Goal: Task Accomplishment & Management: Complete application form

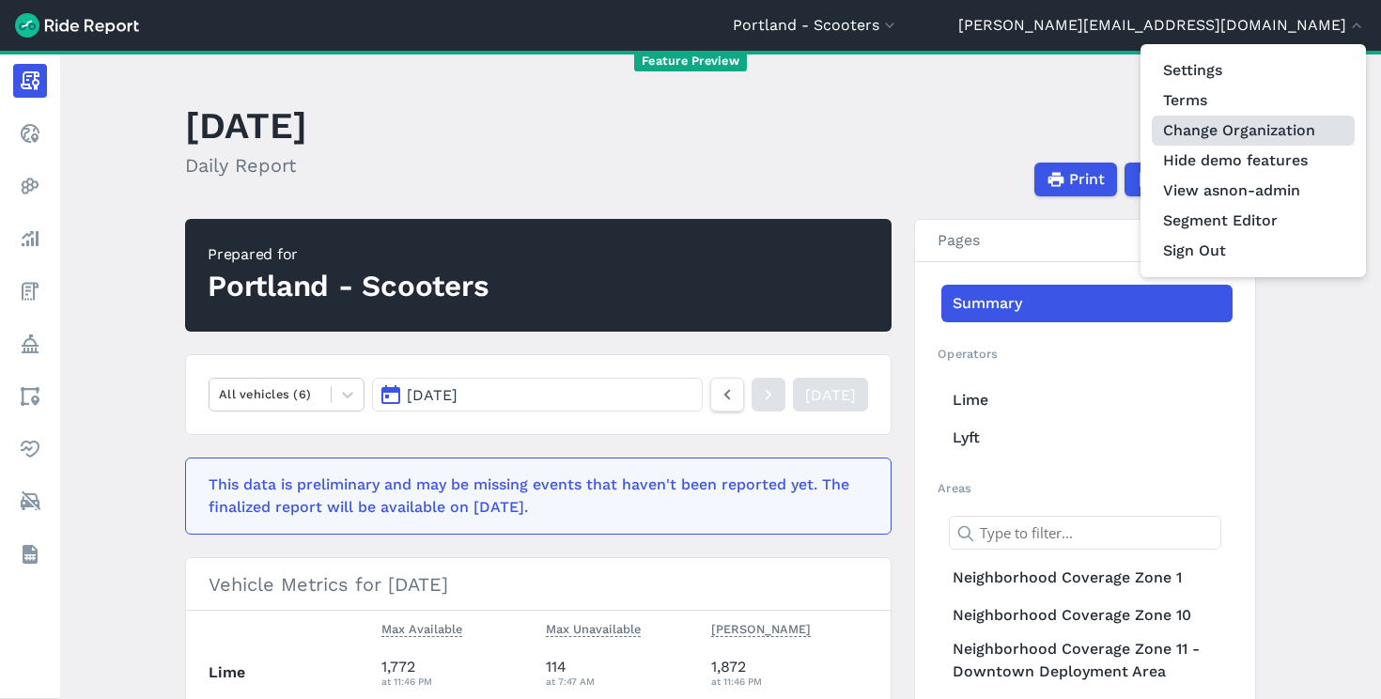
click at [1239, 133] on link "Change Organization" at bounding box center [1253, 131] width 203 height 30
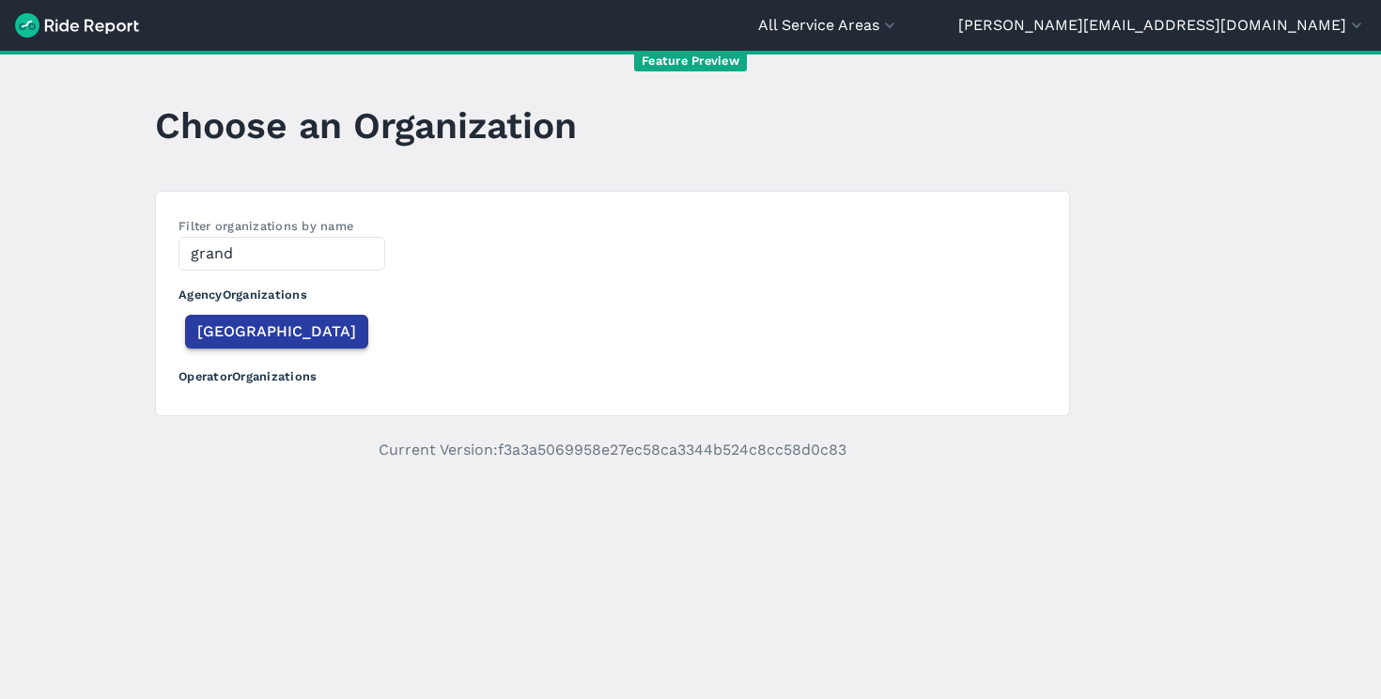
type input "grand"
click at [227, 325] on span "[GEOGRAPHIC_DATA]" at bounding box center [276, 331] width 159 height 23
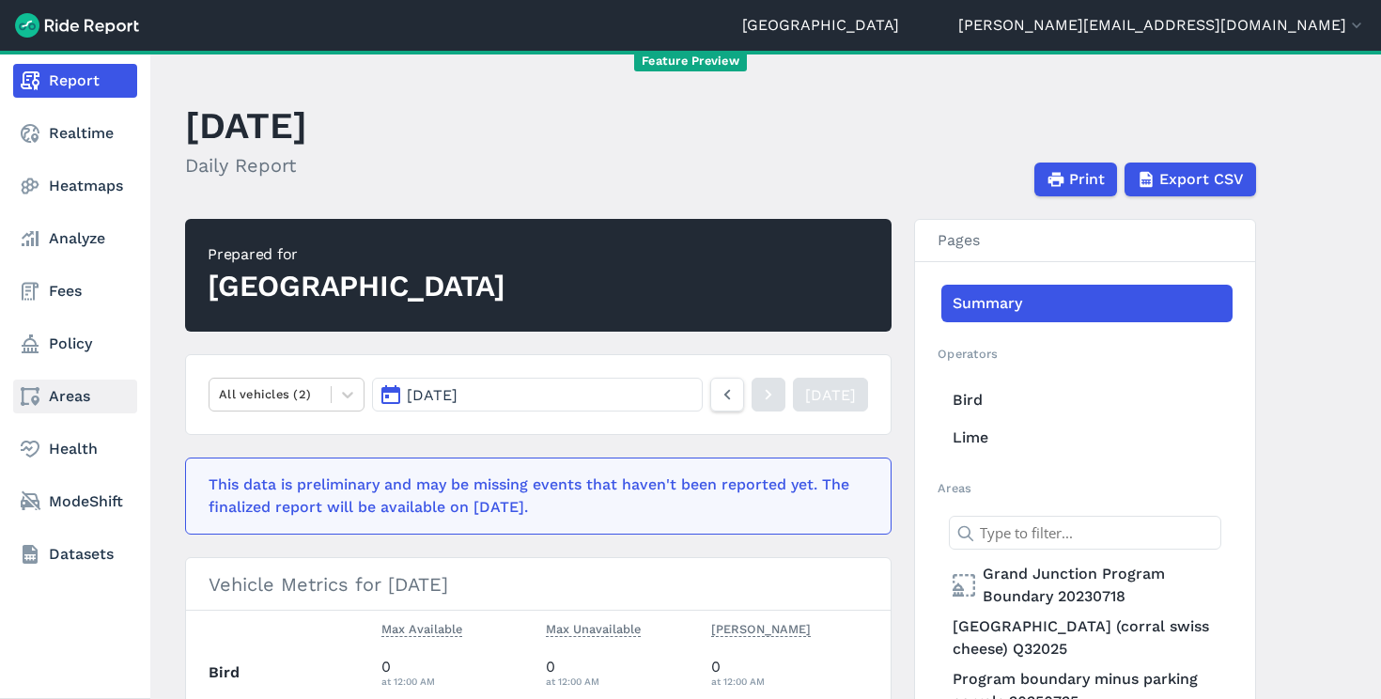
click at [65, 410] on link "Areas" at bounding box center [75, 397] width 124 height 34
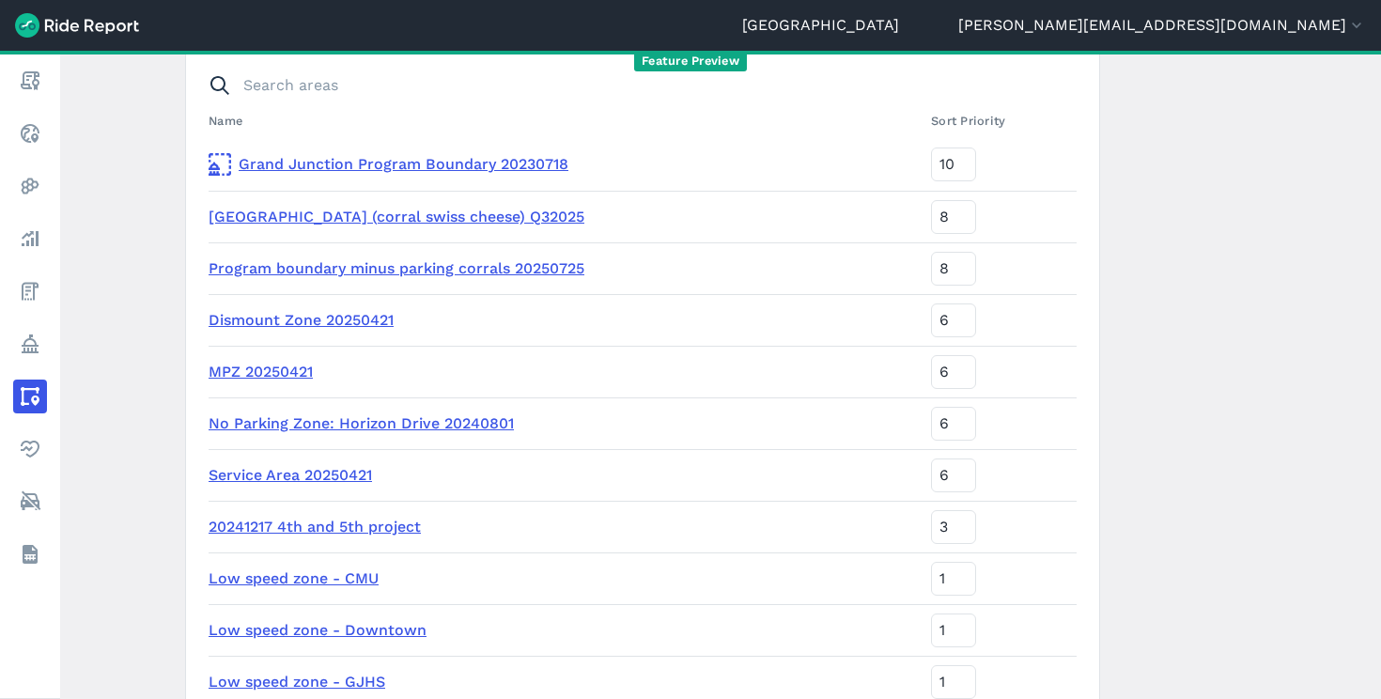
scroll to position [166, 0]
click at [414, 220] on link "[GEOGRAPHIC_DATA] (corral swiss cheese) Q32025" at bounding box center [397, 218] width 376 height 18
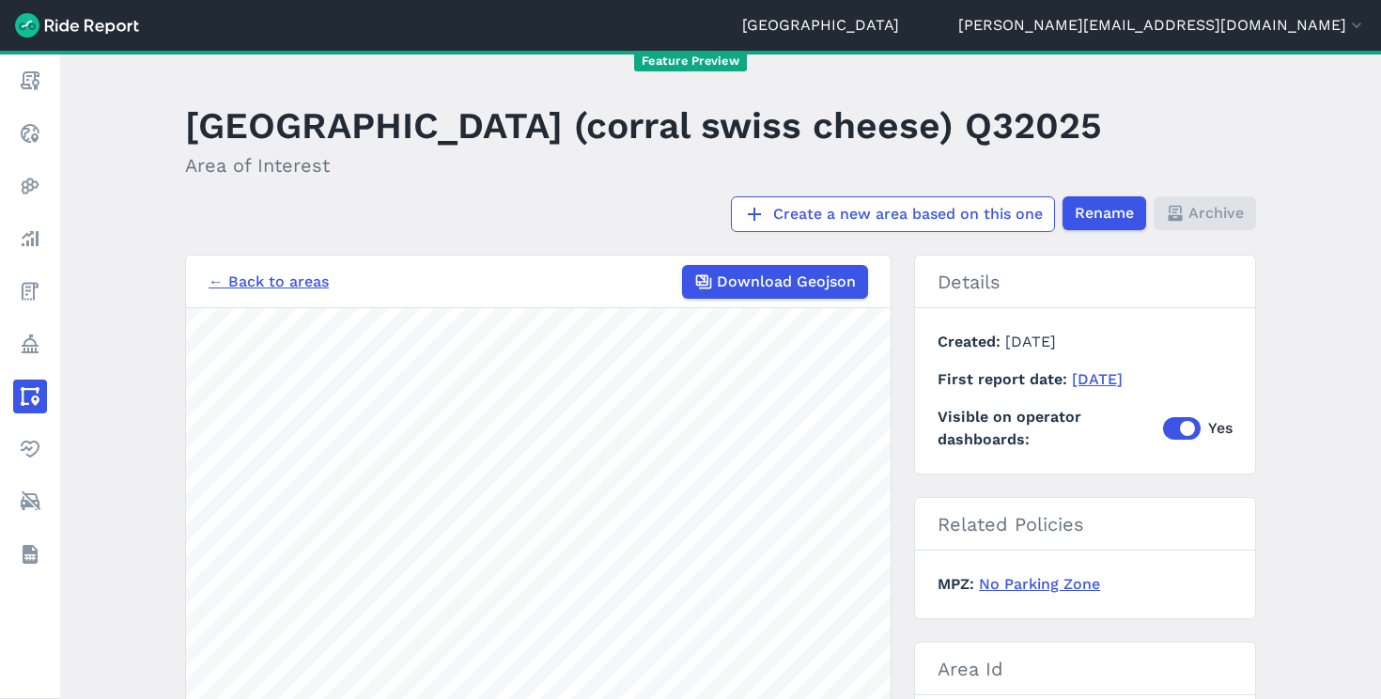
click at [287, 293] on link "← Back to areas" at bounding box center [269, 282] width 120 height 23
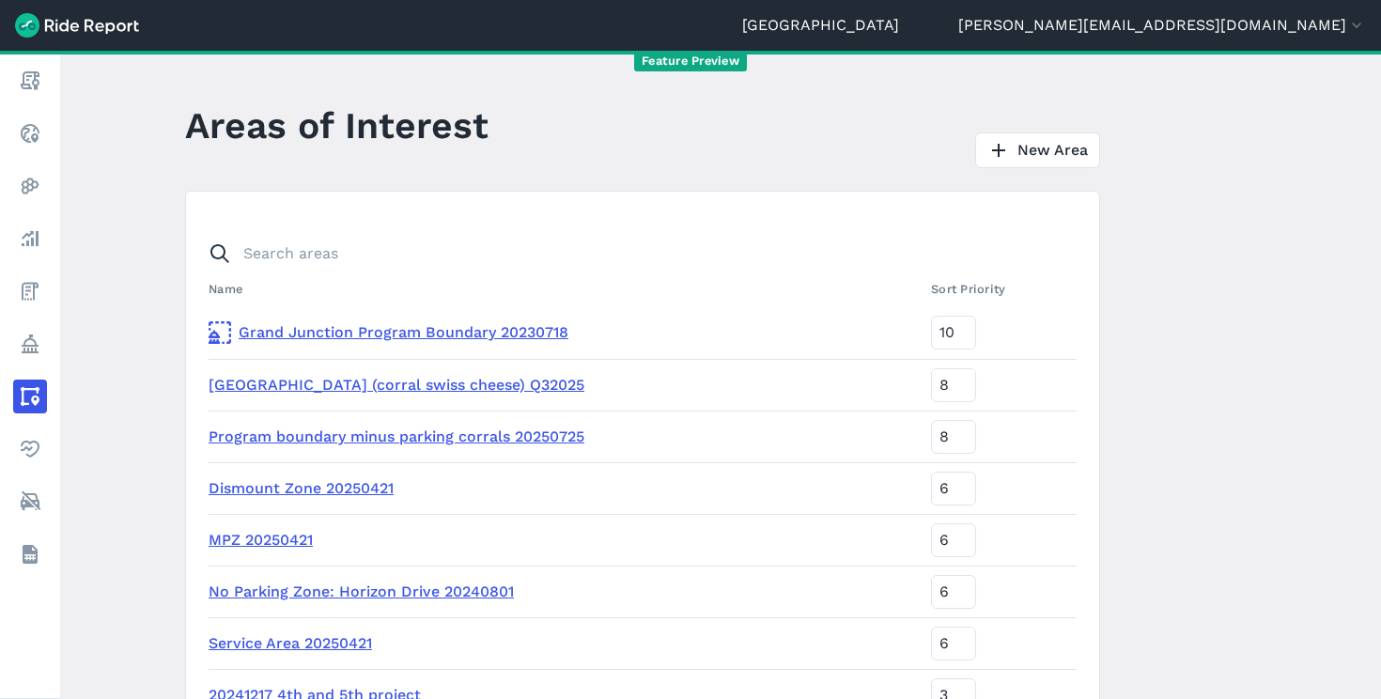
click at [237, 536] on link "MPZ 20250421" at bounding box center [261, 540] width 104 height 18
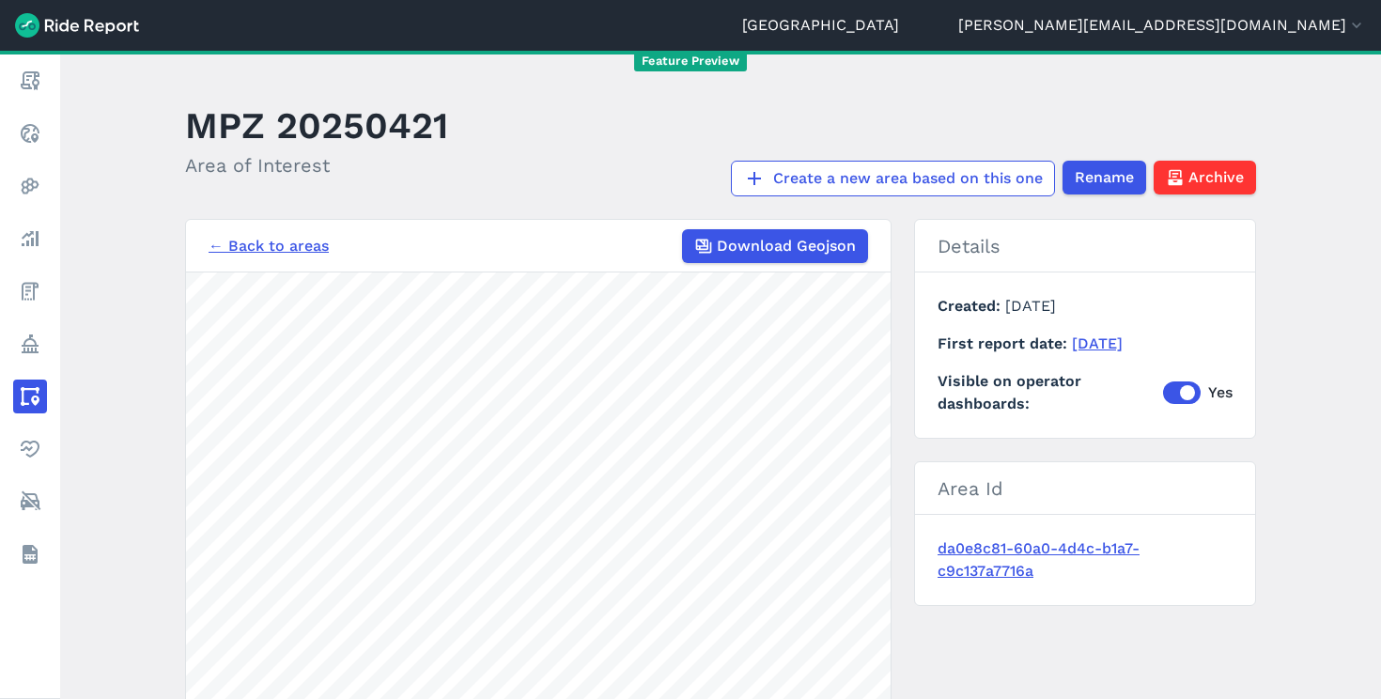
click at [249, 246] on link "← Back to areas" at bounding box center [269, 246] width 120 height 23
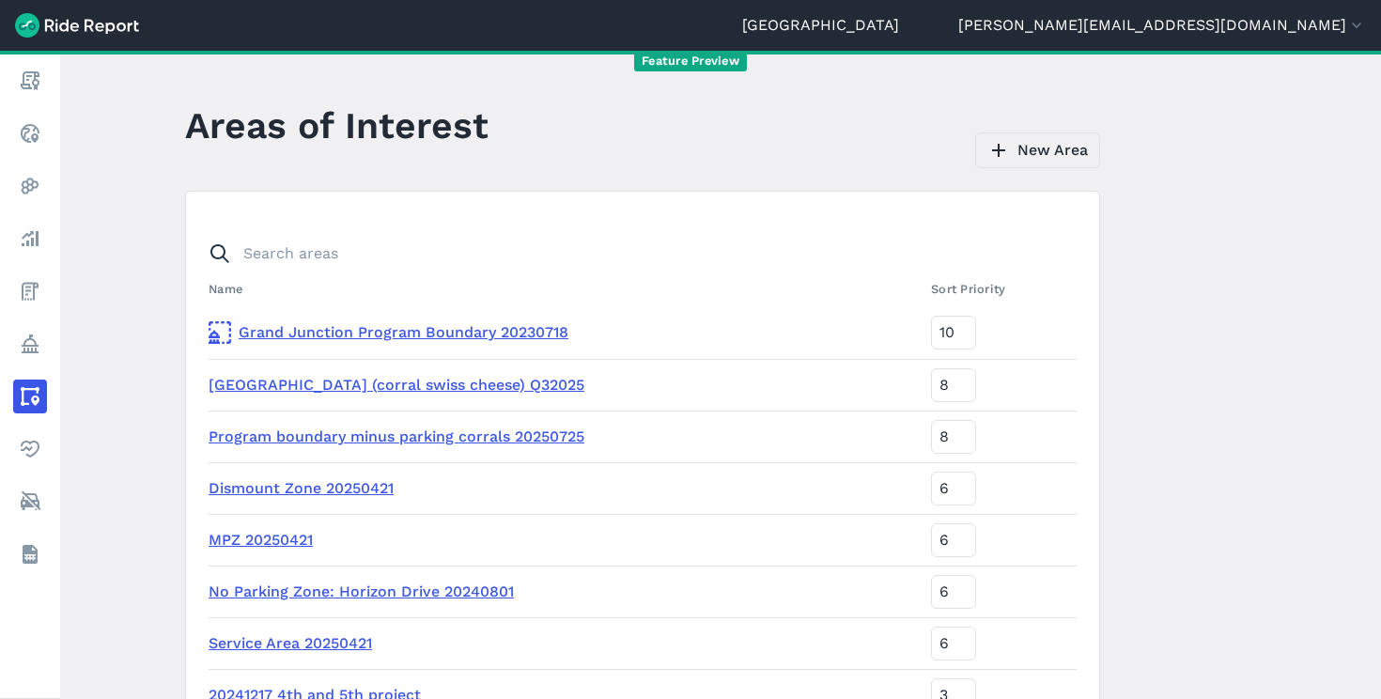
click at [1051, 146] on link "New Area" at bounding box center [1037, 150] width 125 height 36
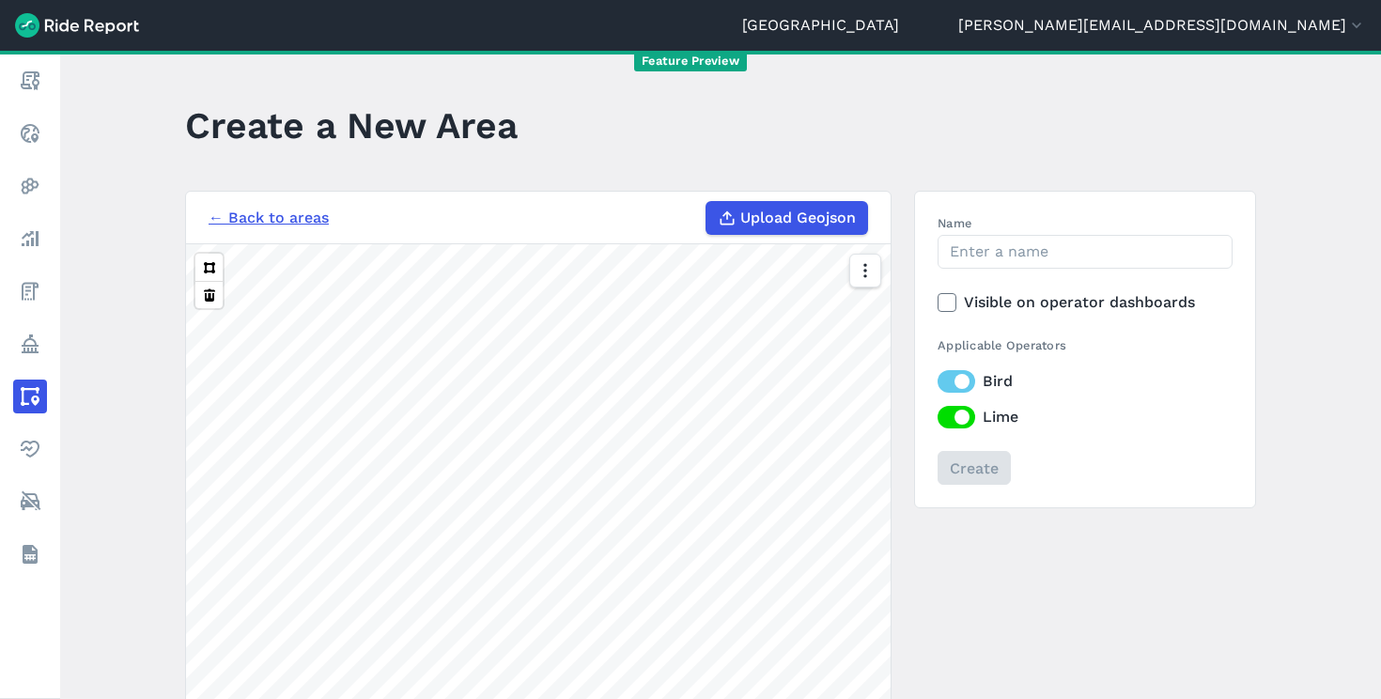
click at [811, 213] on span "Upload Geojson" at bounding box center [798, 218] width 116 height 23
click at [706, 202] on input "Upload Geojson" at bounding box center [705, 201] width 1 height 1
type input "C:\fakepath\MPZ minus Parking Corrals (No Parking Zone) [DATE].geojson"
click at [976, 249] on input "Name" at bounding box center [1084, 252] width 295 height 34
type input "M"
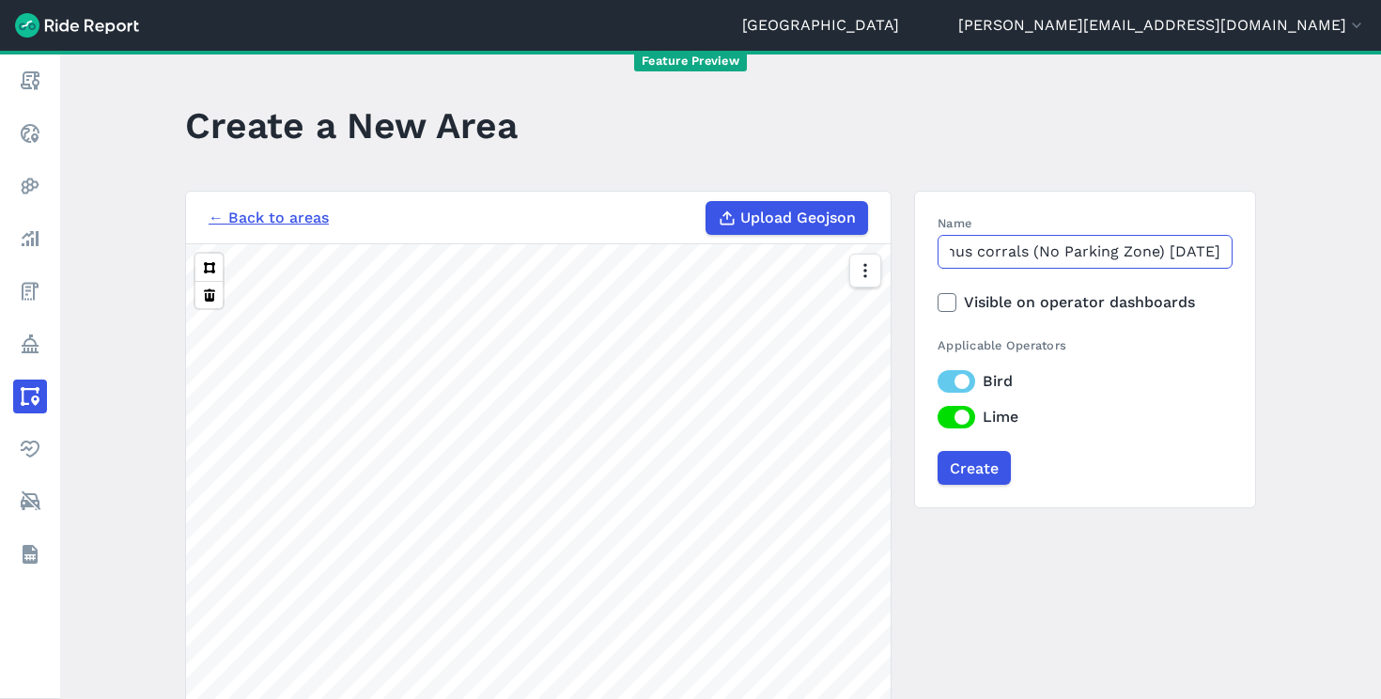
scroll to position [0, 70]
type input "MPZ minus corrals (No Parking Zone) [DATE]"
click at [1001, 309] on label "Visible on operator dashboards" at bounding box center [1084, 302] width 295 height 23
click at [937, 303] on input "Visible on operator dashboards" at bounding box center [937, 297] width 0 height 12
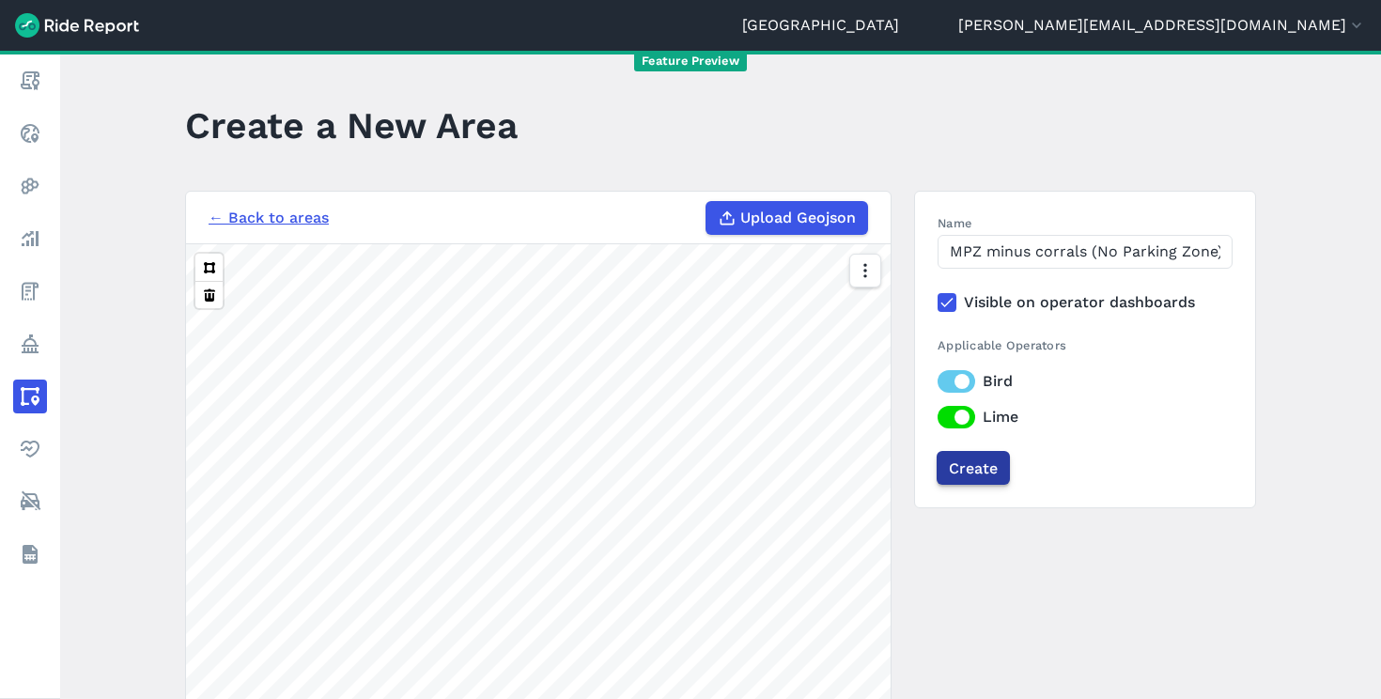
click at [978, 474] on input "Create" at bounding box center [973, 468] width 73 height 34
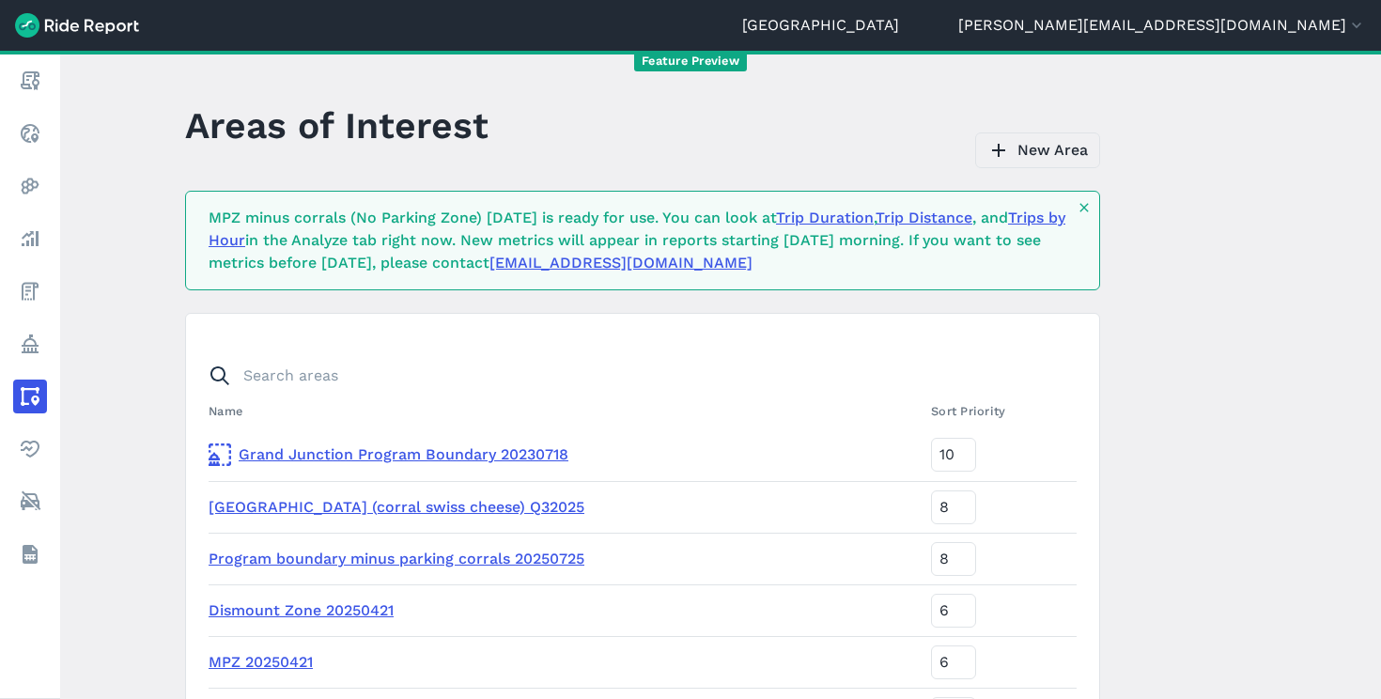
click at [997, 150] on use at bounding box center [998, 150] width 13 height 13
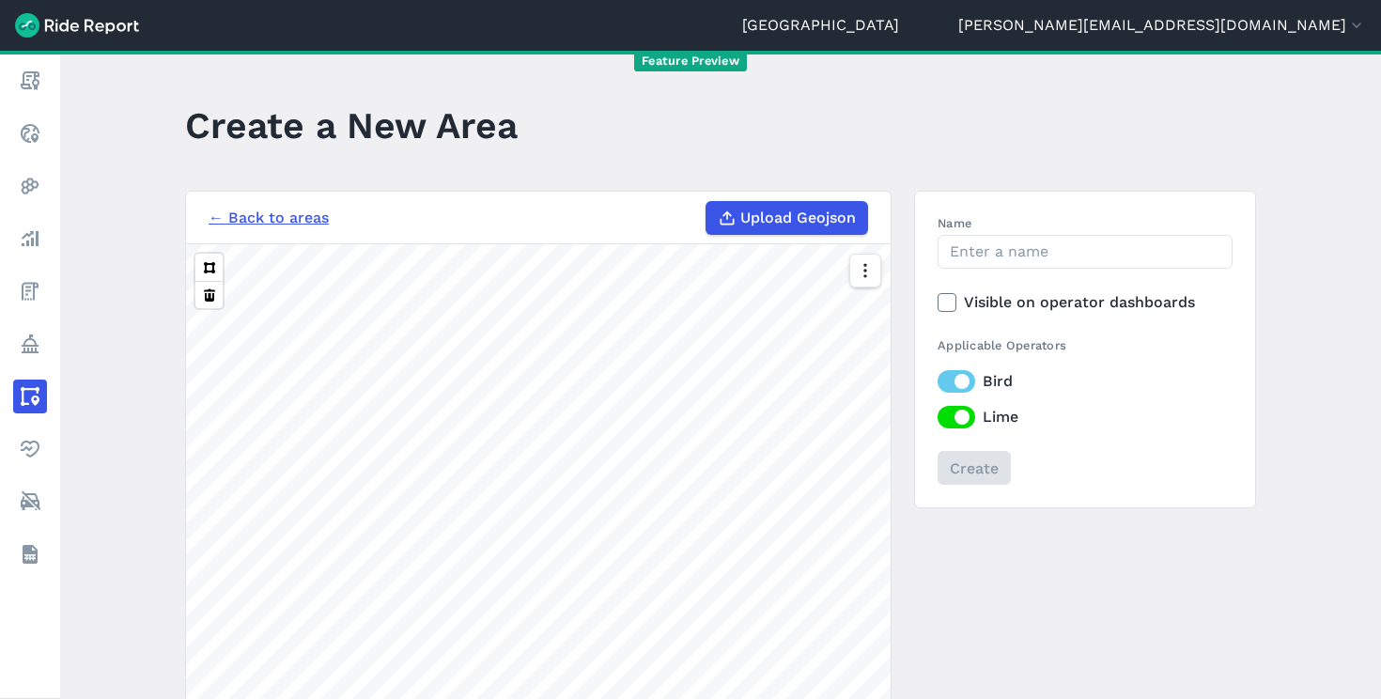
click at [821, 225] on span "Upload Geojson" at bounding box center [798, 218] width 116 height 23
click at [706, 202] on input "Upload Geojson" at bounding box center [705, 201] width 1 height 1
type input "C:\fakepath\Program Boundary minus Parking Corrals [DATE].geojson"
click at [975, 244] on input "Name" at bounding box center [1084, 252] width 295 height 34
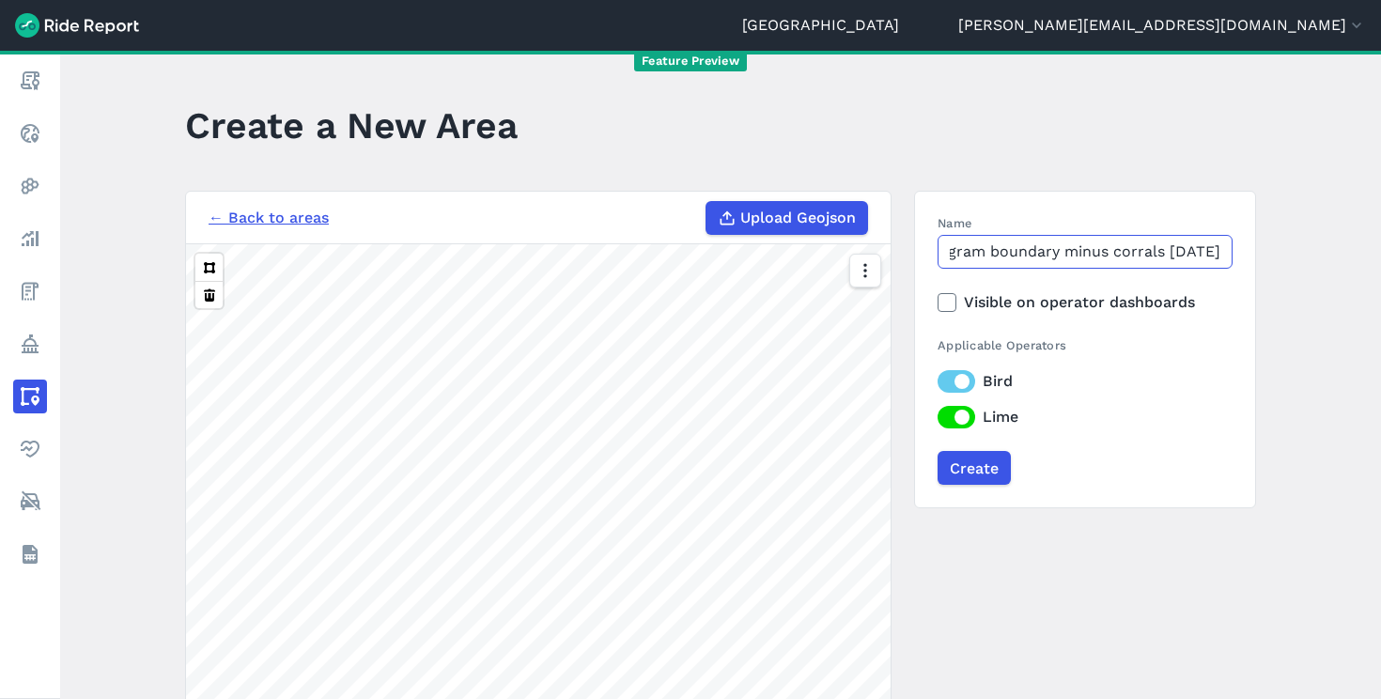
scroll to position [0, 38]
type input "Program boundary minus corrals [DATE]"
click at [938, 300] on icon at bounding box center [946, 302] width 17 height 19
click at [937, 300] on input "Visible on operator dashboards" at bounding box center [937, 297] width 0 height 12
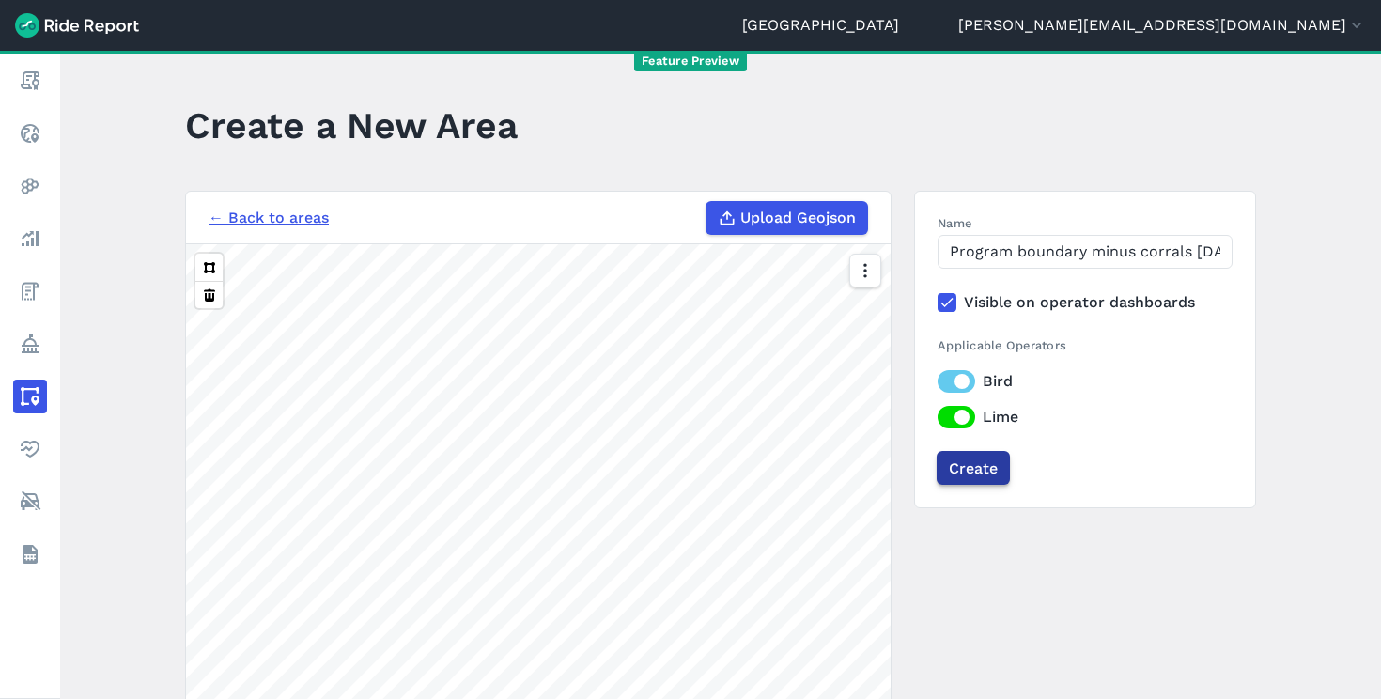
click at [966, 468] on input "Create" at bounding box center [973, 468] width 73 height 34
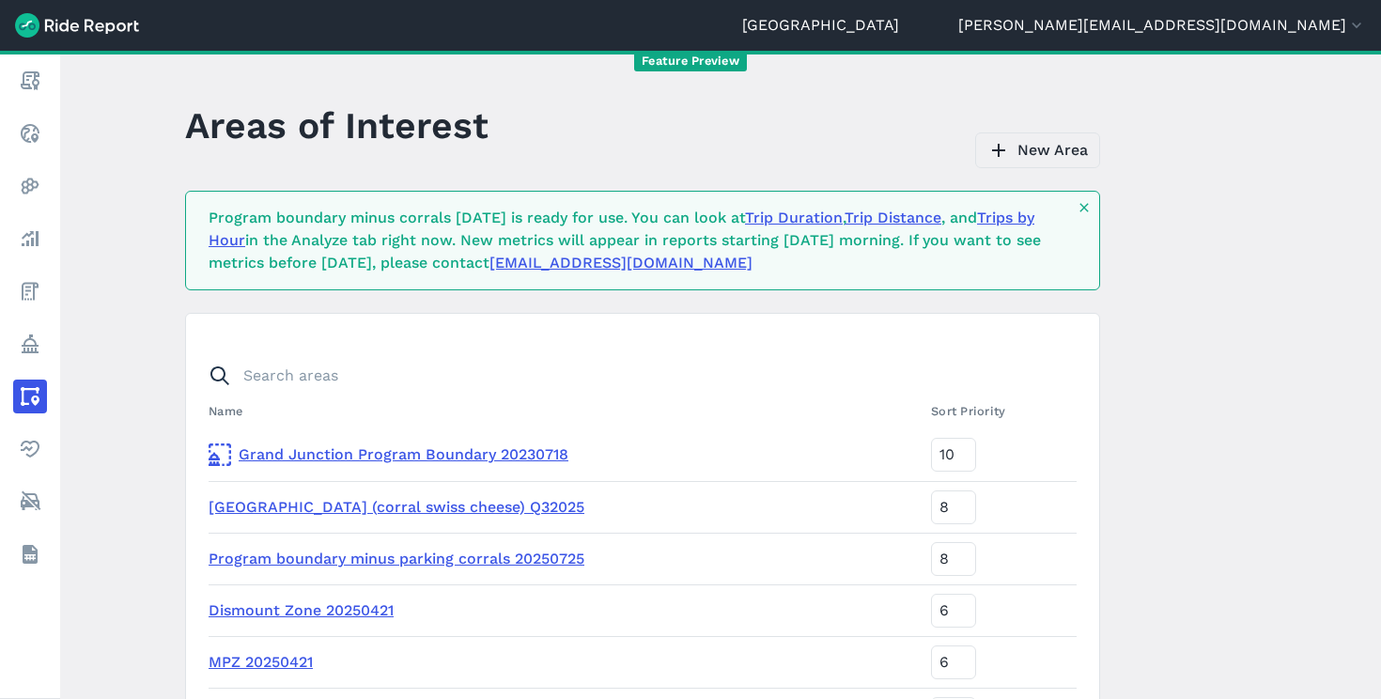
click at [1024, 147] on link "New Area" at bounding box center [1037, 150] width 125 height 36
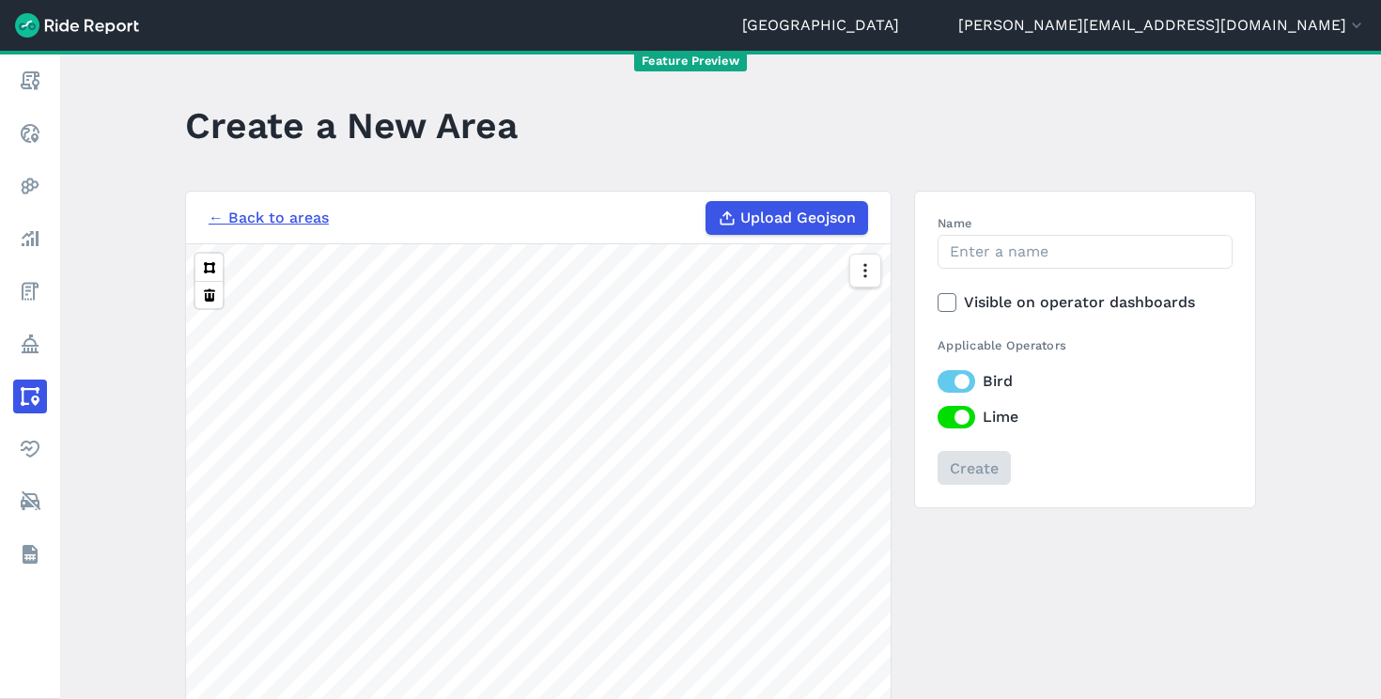
click at [770, 214] on span "Upload Geojson" at bounding box center [798, 218] width 116 height 23
click at [706, 202] on input "Upload Geojson" at bounding box center [705, 201] width 1 height 1
type input "C:\fakepath\Parking Corrals [DATE]m Buffer.geojson"
click at [983, 256] on input "Name" at bounding box center [1084, 252] width 295 height 34
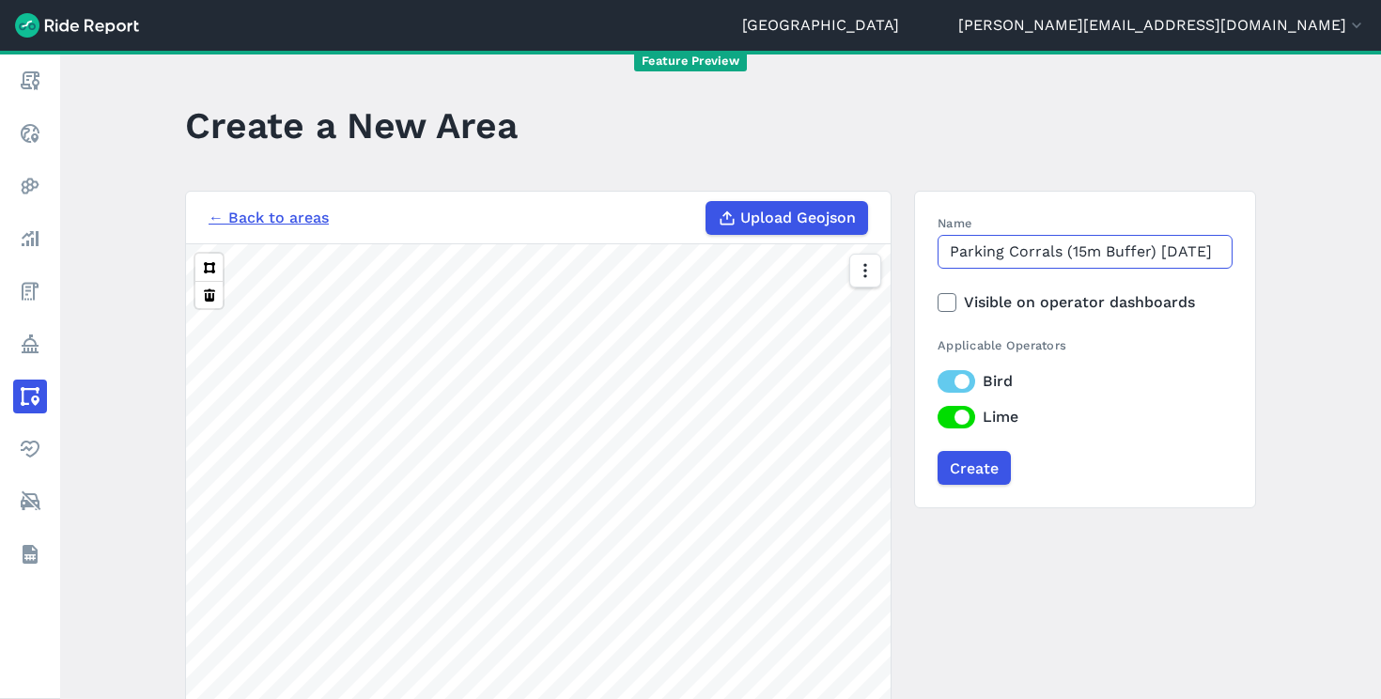
scroll to position [0, 3]
type input "Parking Corrals (15m Buffer) [DATE]"
click at [1137, 305] on label "Visible on operator dashboards" at bounding box center [1084, 302] width 295 height 23
click at [937, 303] on input "Visible on operator dashboards" at bounding box center [937, 297] width 0 height 12
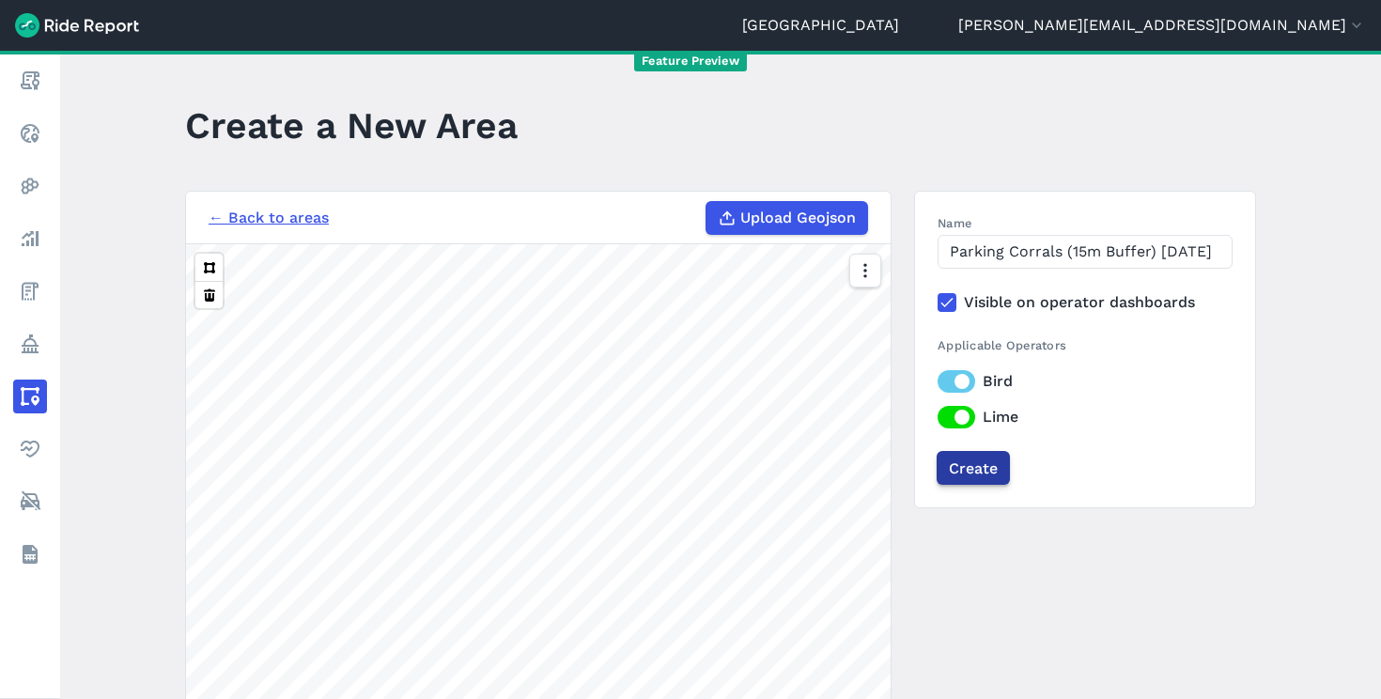
click at [982, 461] on input "Create" at bounding box center [973, 468] width 73 height 34
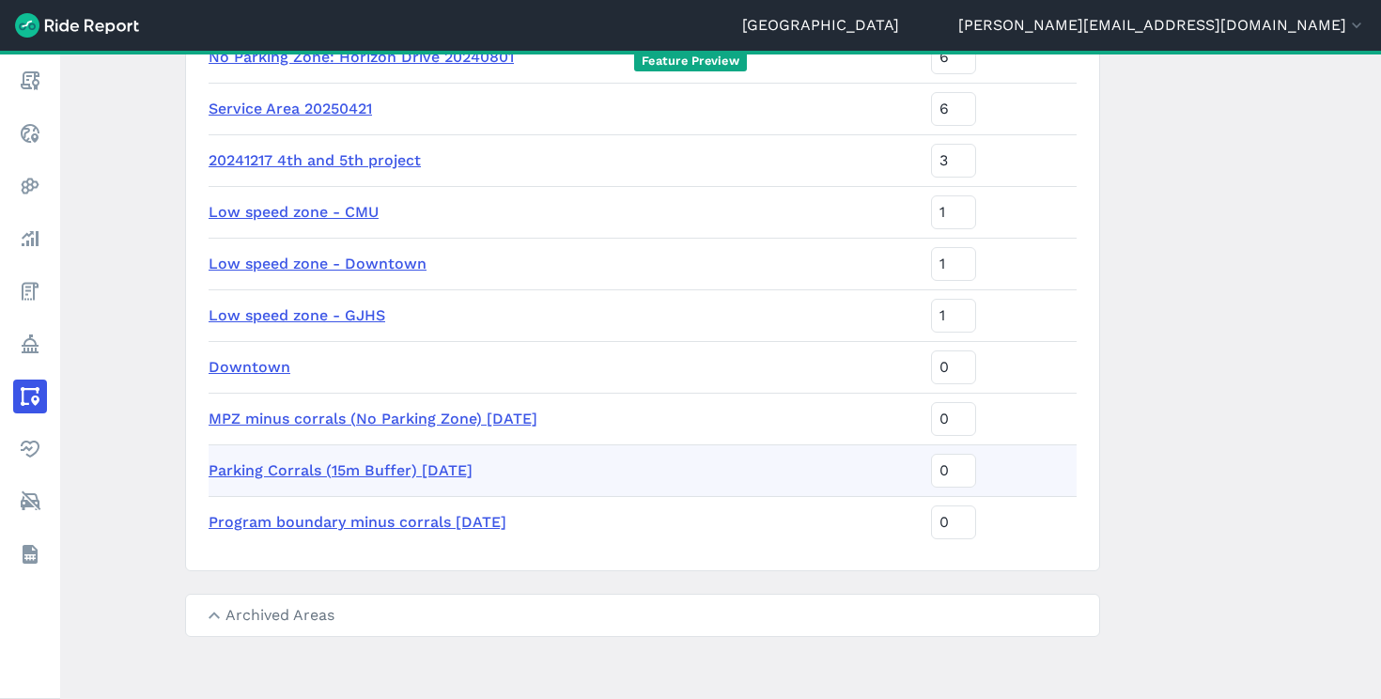
scroll to position [662, 0]
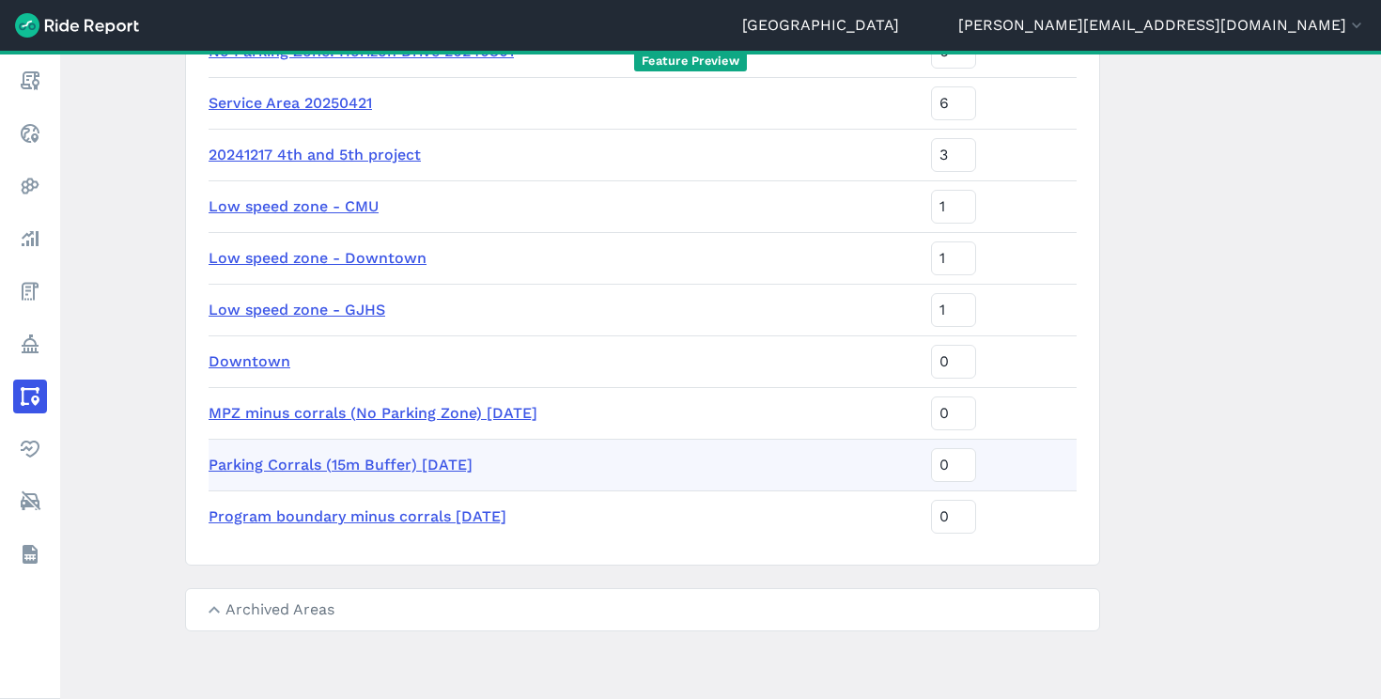
click at [306, 459] on link "Parking Corrals (15m Buffer) [DATE]" at bounding box center [341, 465] width 264 height 18
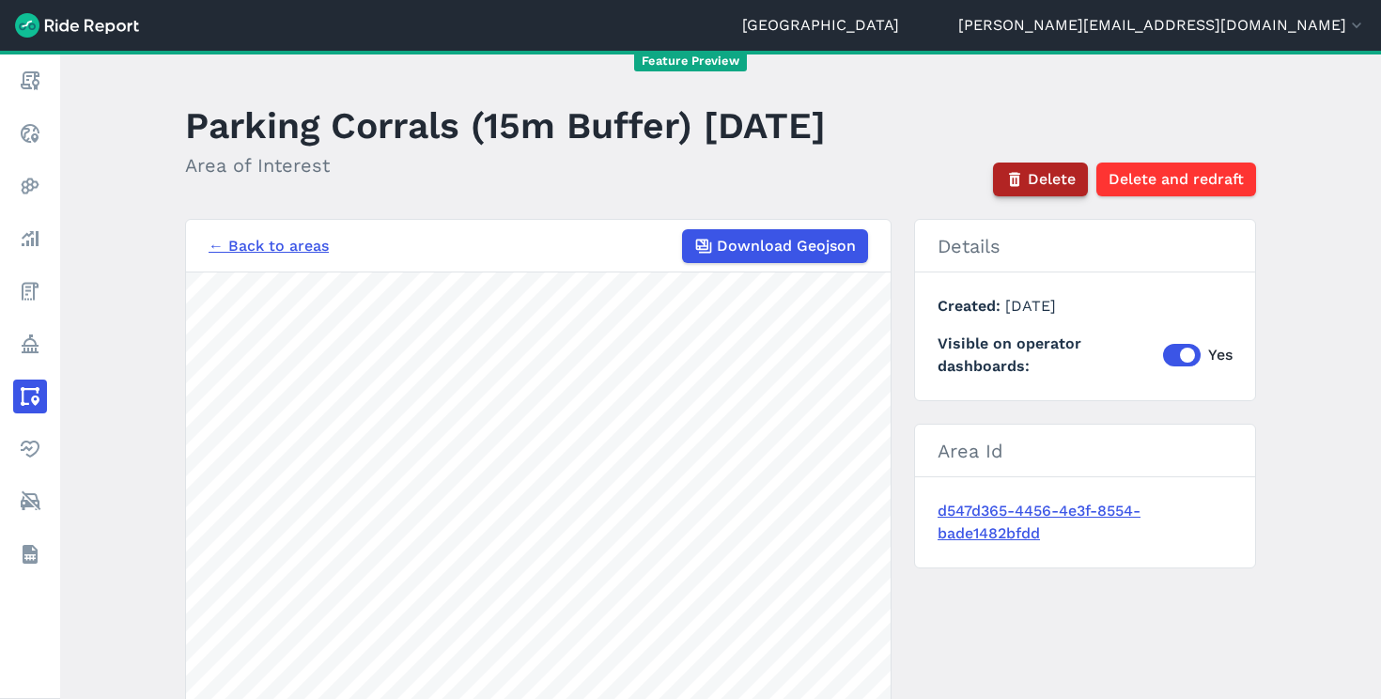
click at [1051, 178] on span "Delete" at bounding box center [1052, 179] width 48 height 23
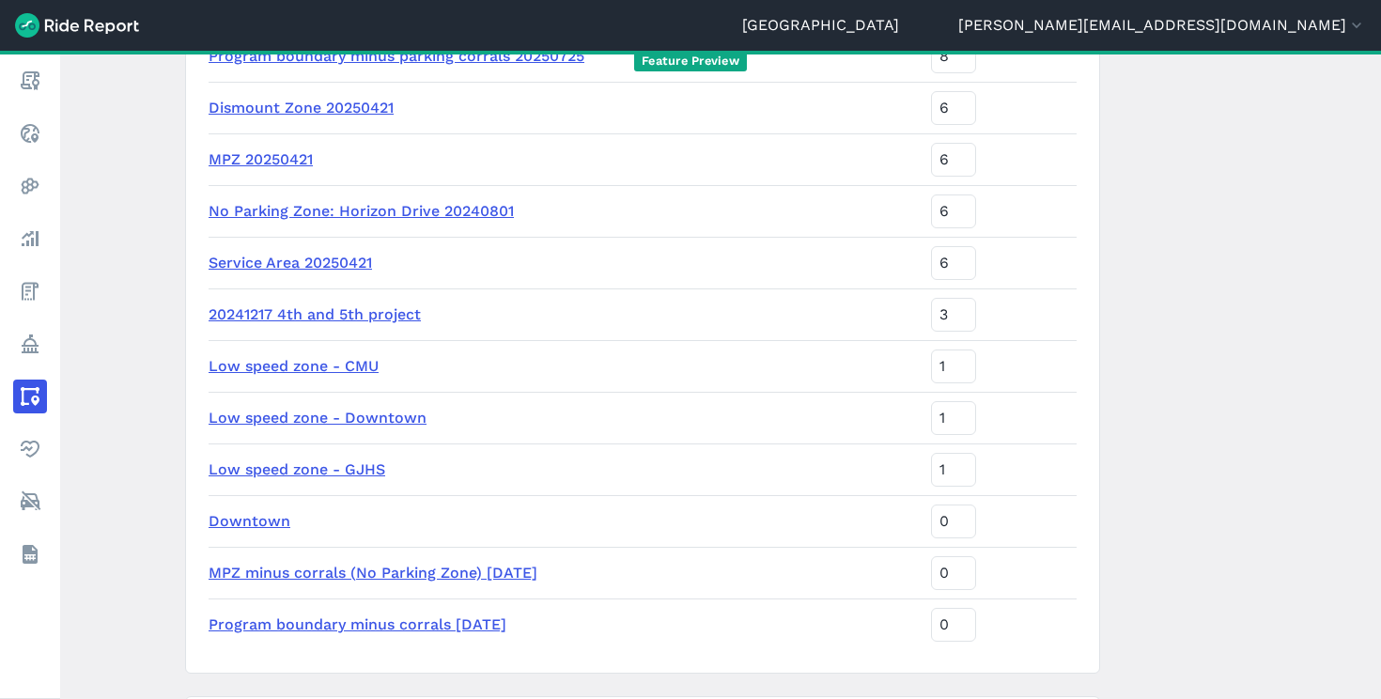
scroll to position [565, 0]
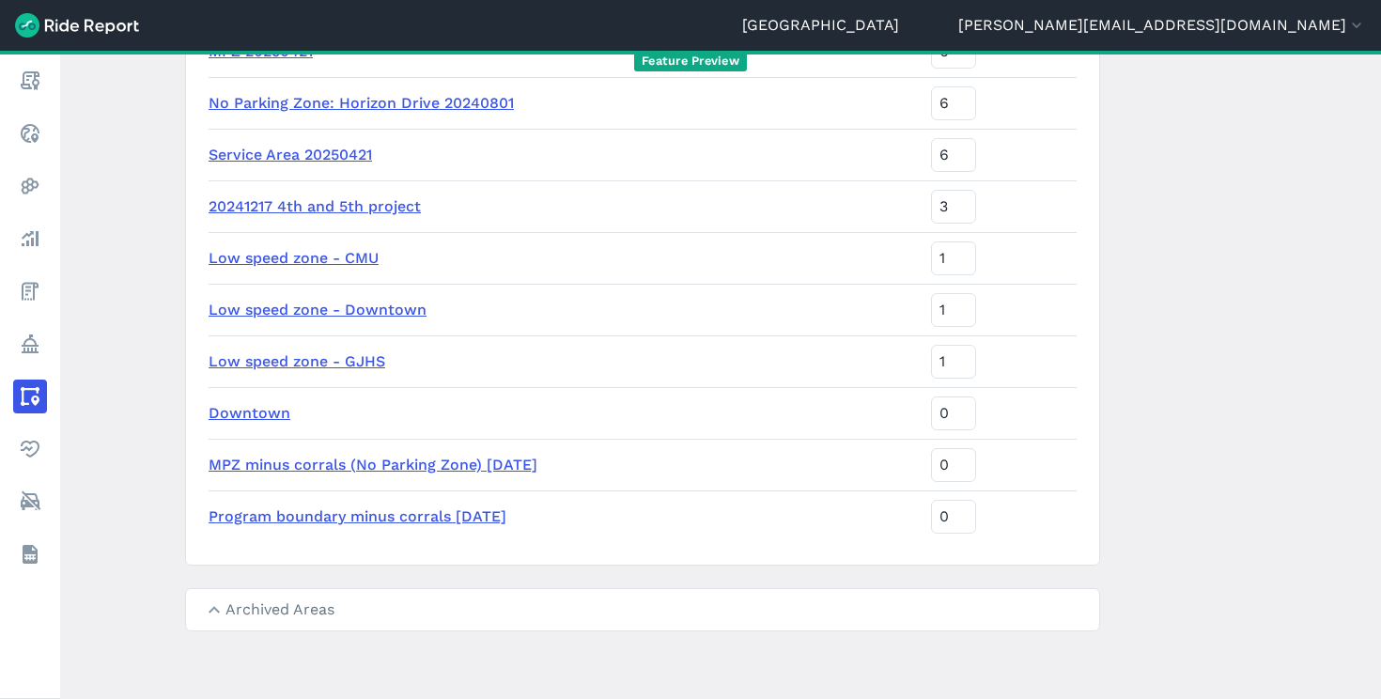
click at [302, 519] on link "Program boundary minus corrals [DATE]" at bounding box center [358, 516] width 298 height 18
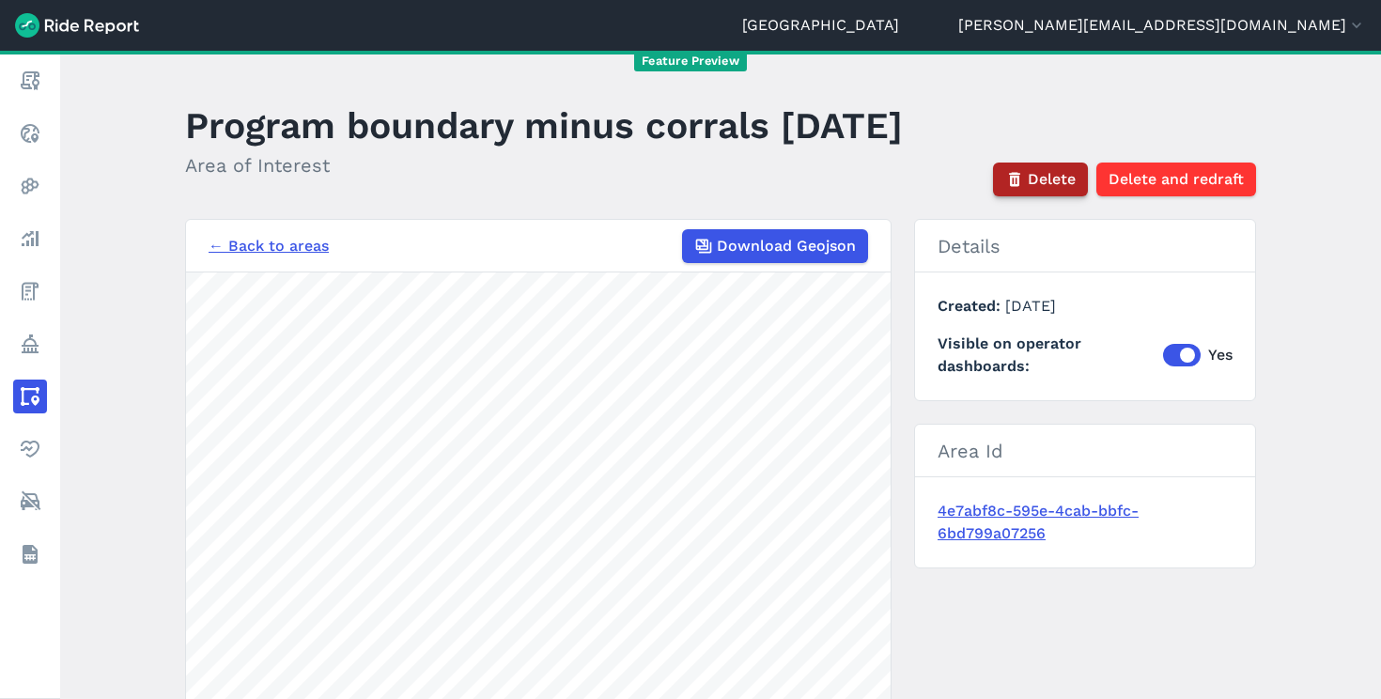
click at [1042, 178] on span "Delete" at bounding box center [1052, 179] width 48 height 23
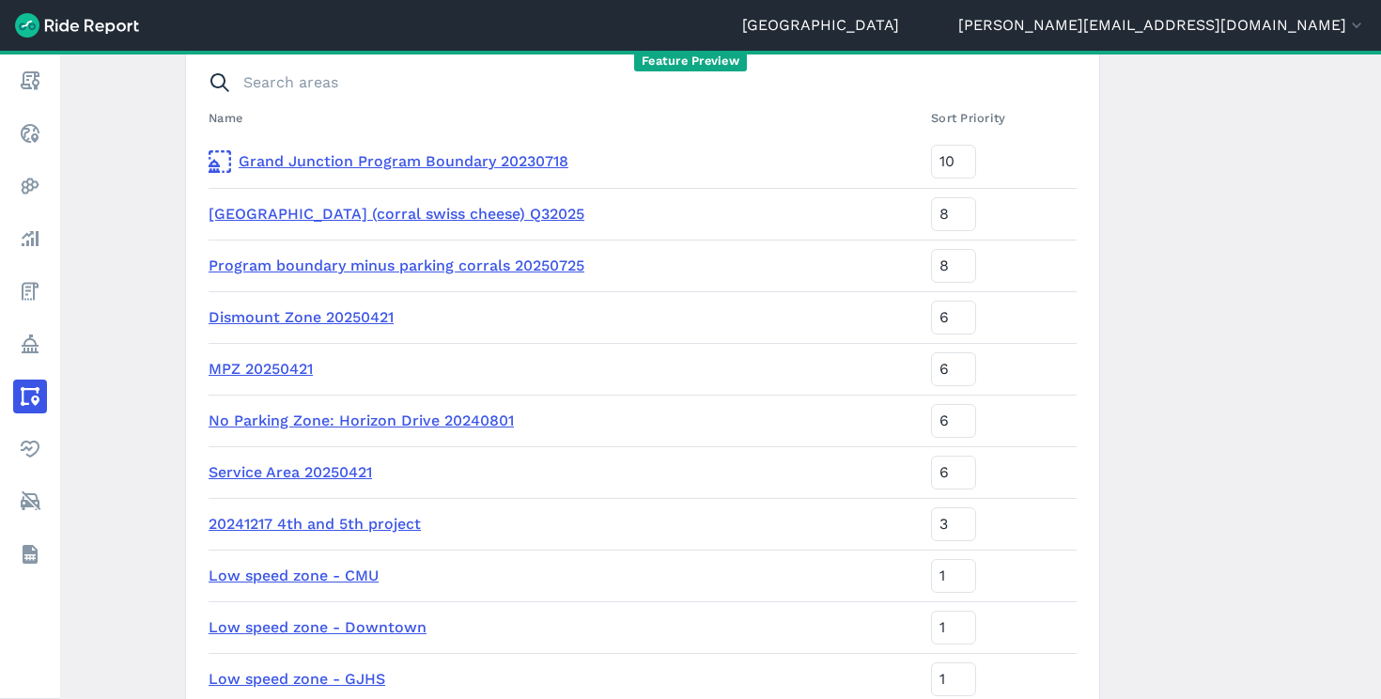
scroll to position [514, 0]
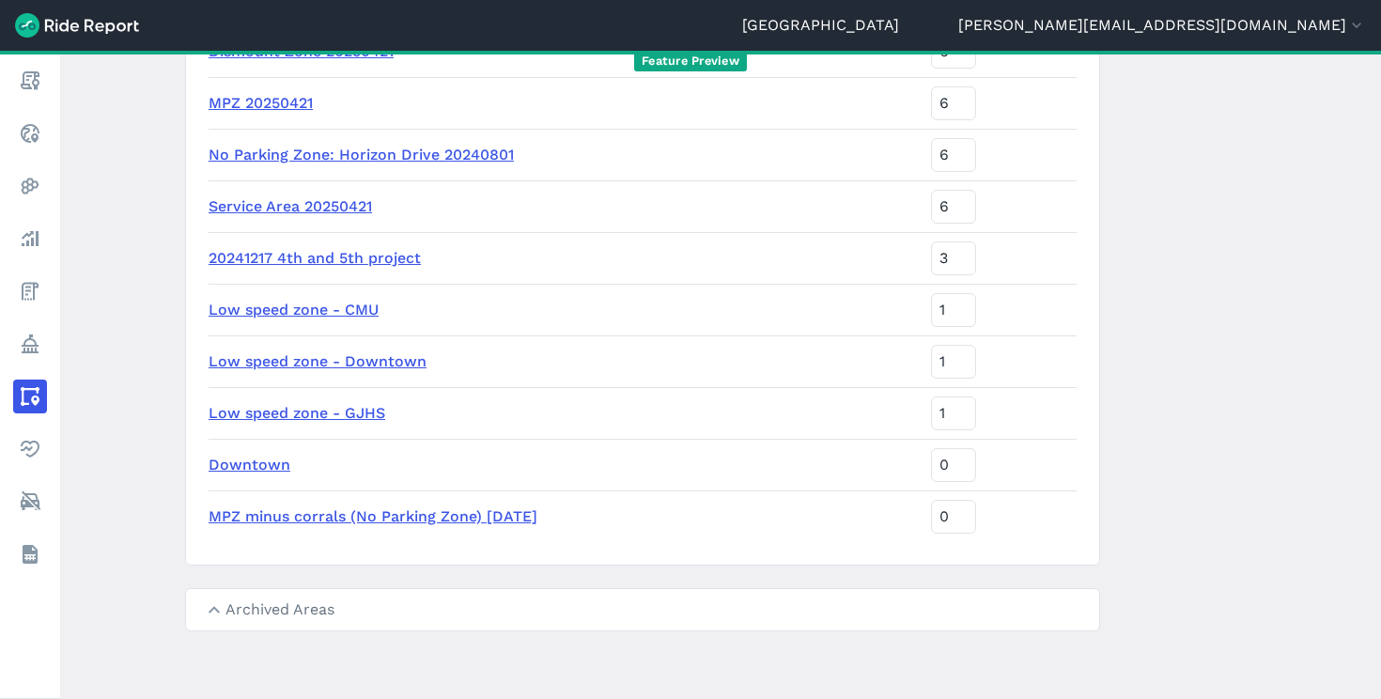
click at [306, 519] on link "MPZ minus corrals (No Parking Zone) [DATE]" at bounding box center [373, 516] width 329 height 18
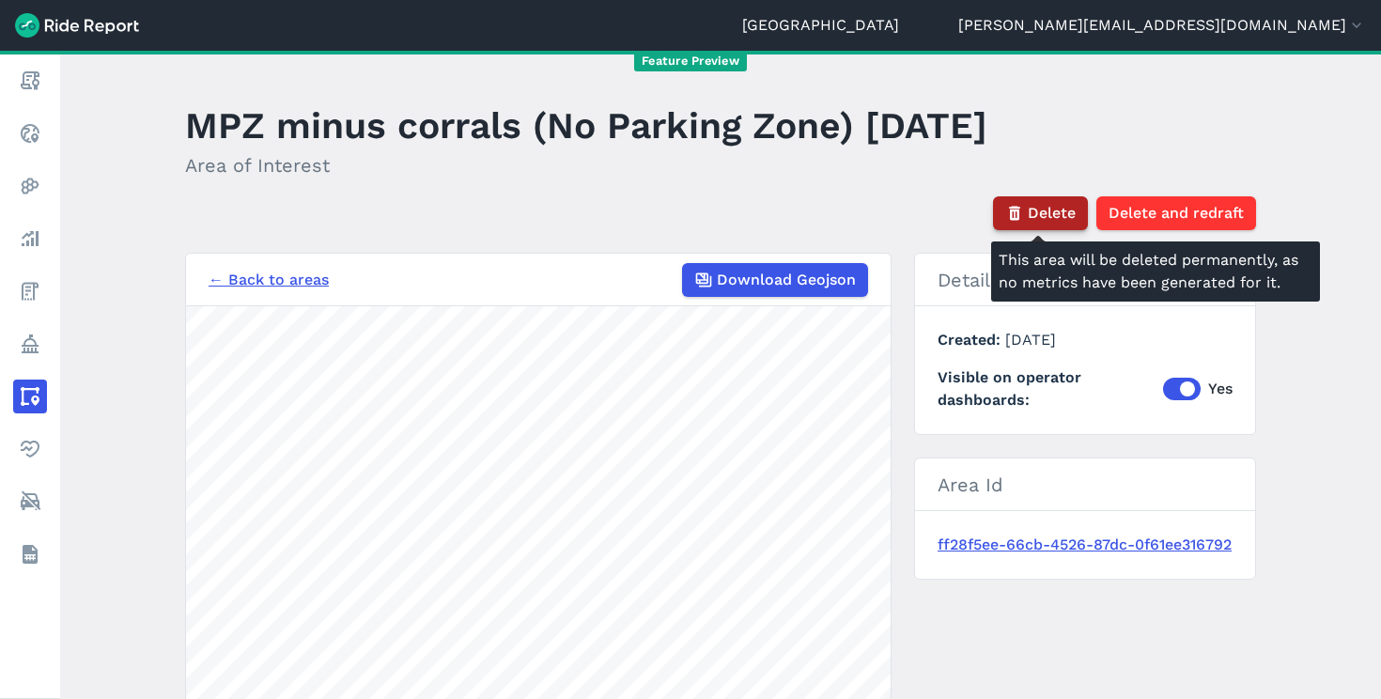
click at [1039, 217] on span "Delete" at bounding box center [1052, 213] width 48 height 23
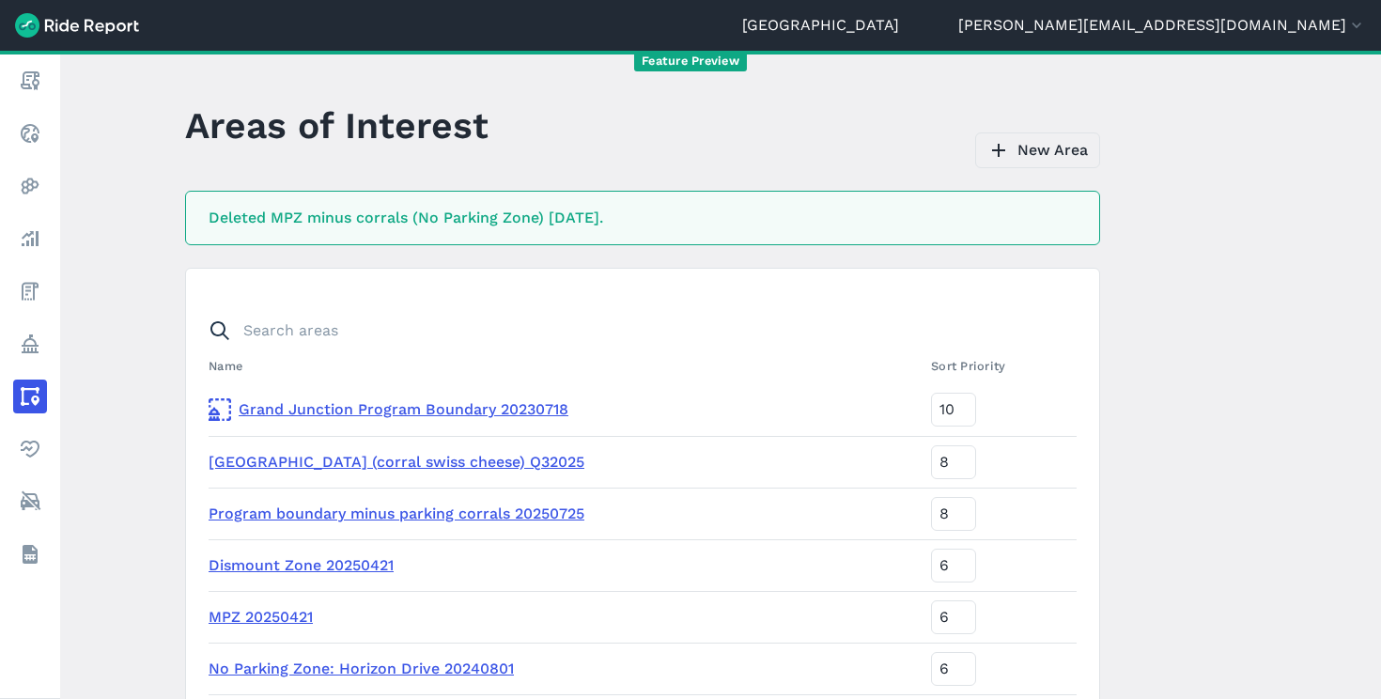
click at [1025, 143] on link "New Area" at bounding box center [1037, 150] width 125 height 36
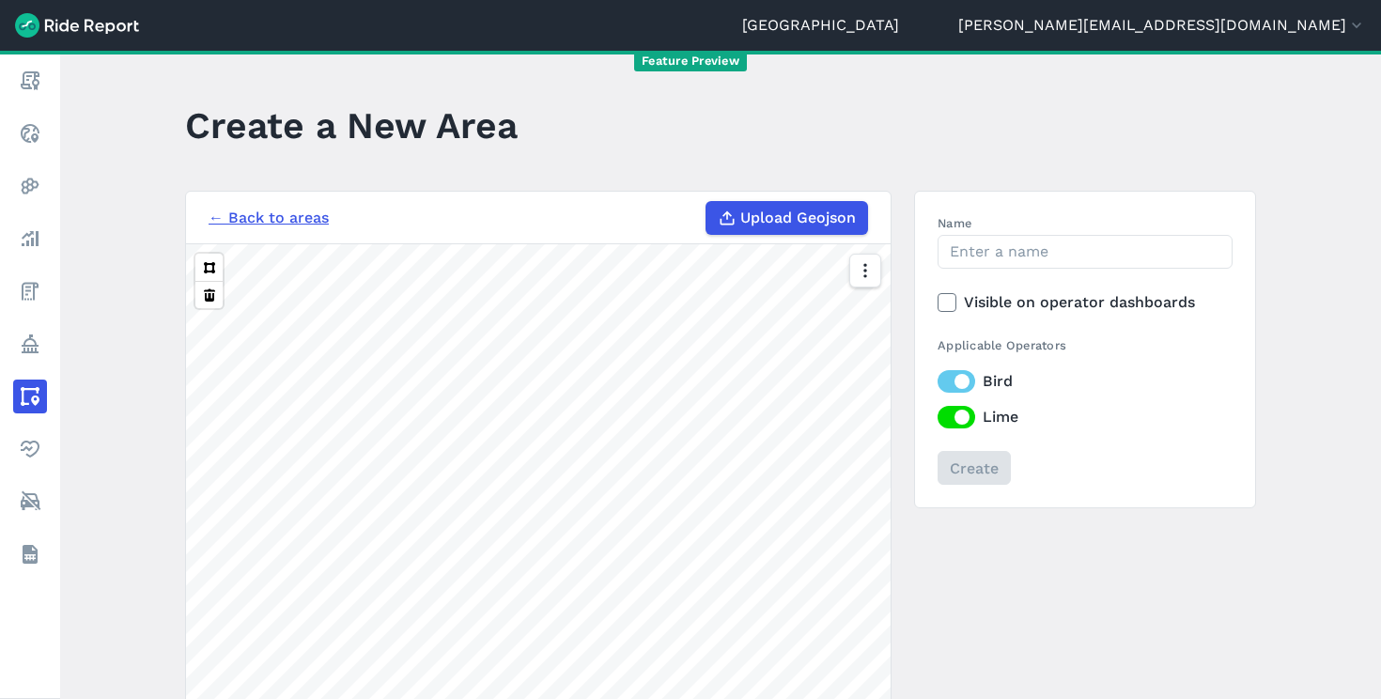
click at [788, 217] on span "Upload Geojson" at bounding box center [798, 218] width 116 height 23
click at [706, 202] on input "Upload Geojson" at bounding box center [705, 201] width 1 height 1
type input "C:\fakepath\Parking Corrals [DATE] 15m Buffer.geojson"
click at [1006, 245] on input "Name" at bounding box center [1084, 252] width 295 height 34
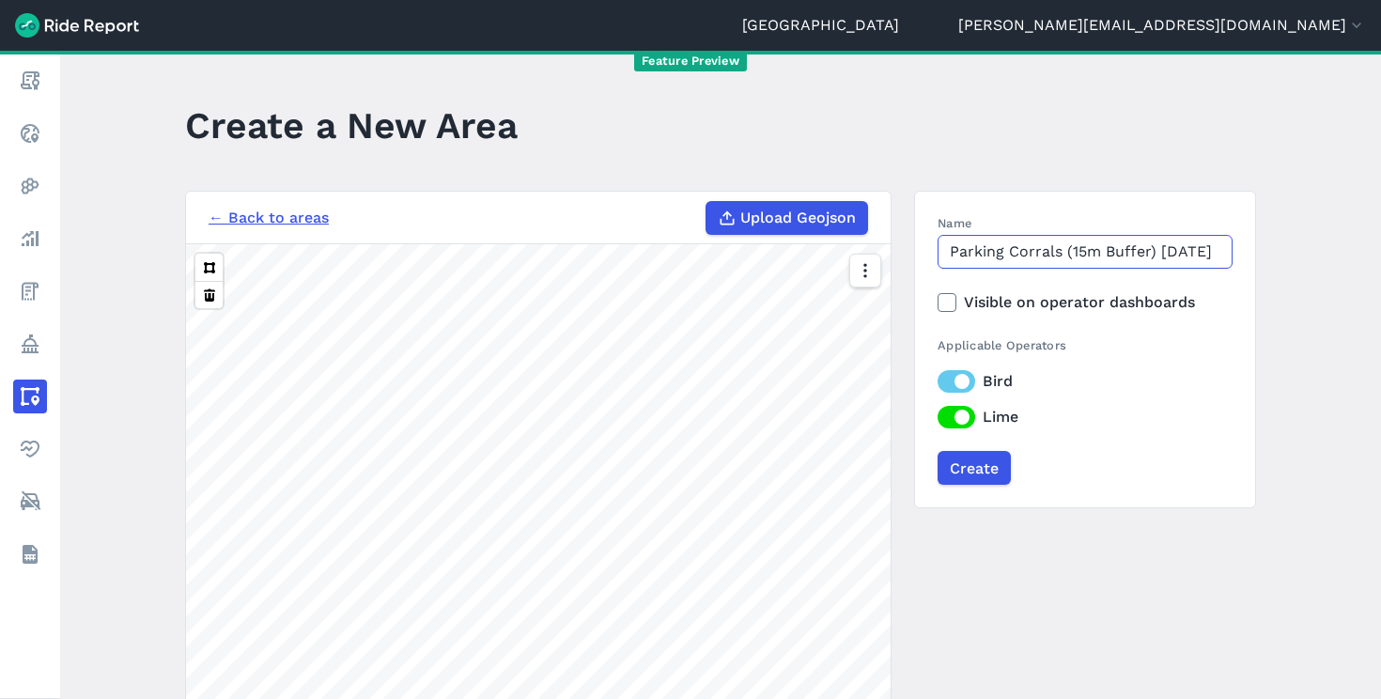
scroll to position [0, 3]
type input "Parking Corrals (15m Buffer) [DATE]"
click at [1051, 297] on label "Visible on operator dashboards" at bounding box center [1084, 302] width 295 height 23
click at [937, 297] on input "Visible on operator dashboards" at bounding box center [937, 297] width 0 height 12
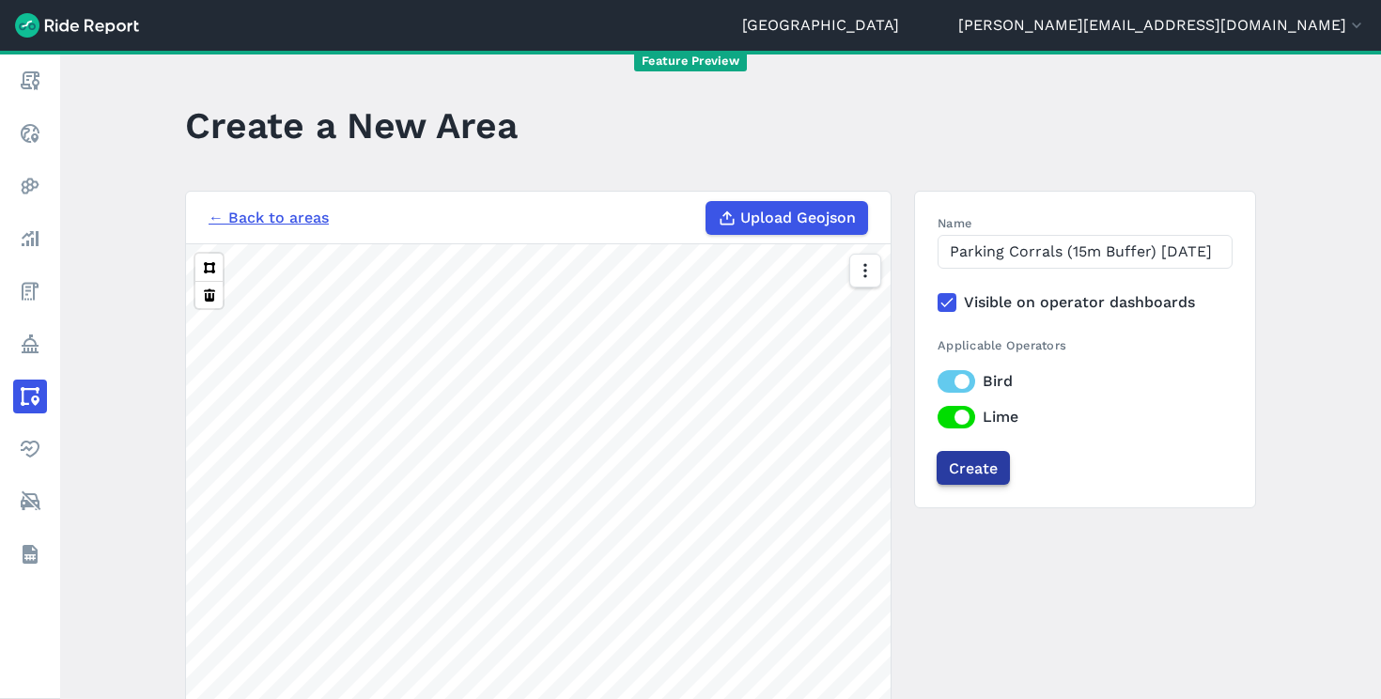
click at [974, 471] on input "Create" at bounding box center [973, 468] width 73 height 34
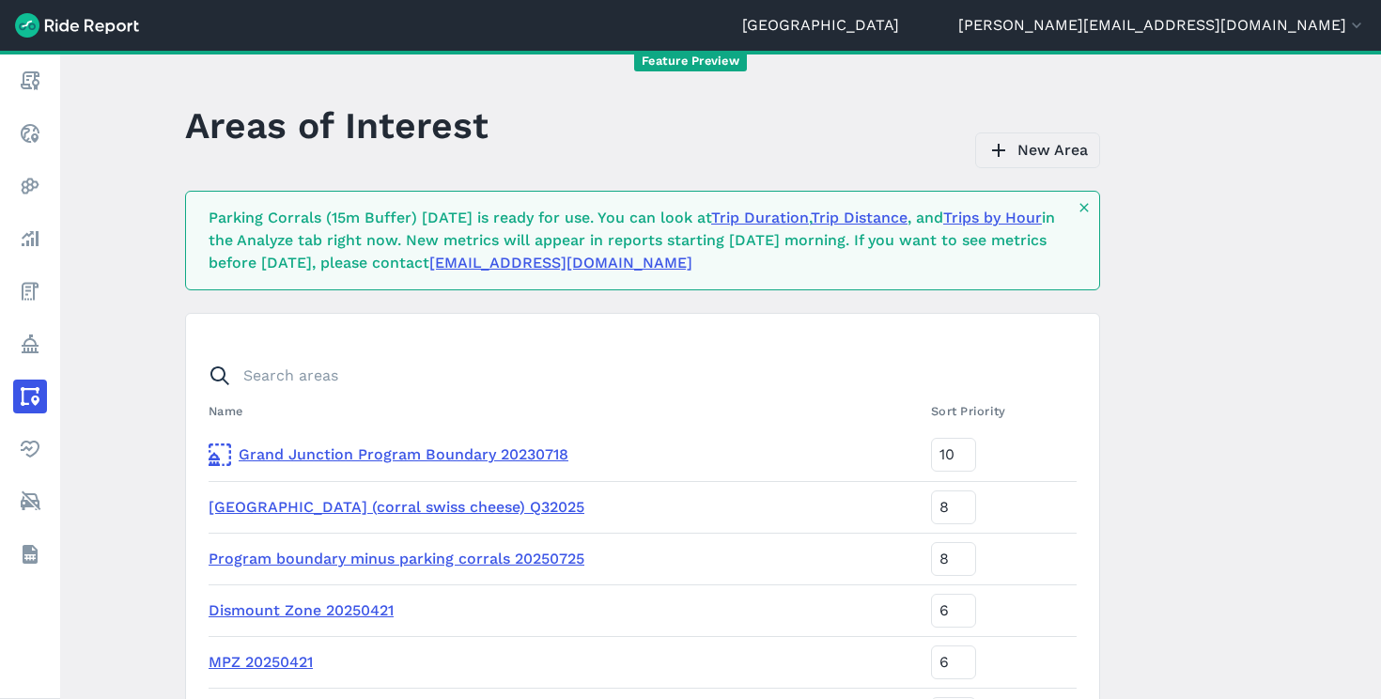
click at [1025, 153] on link "New Area" at bounding box center [1037, 150] width 125 height 36
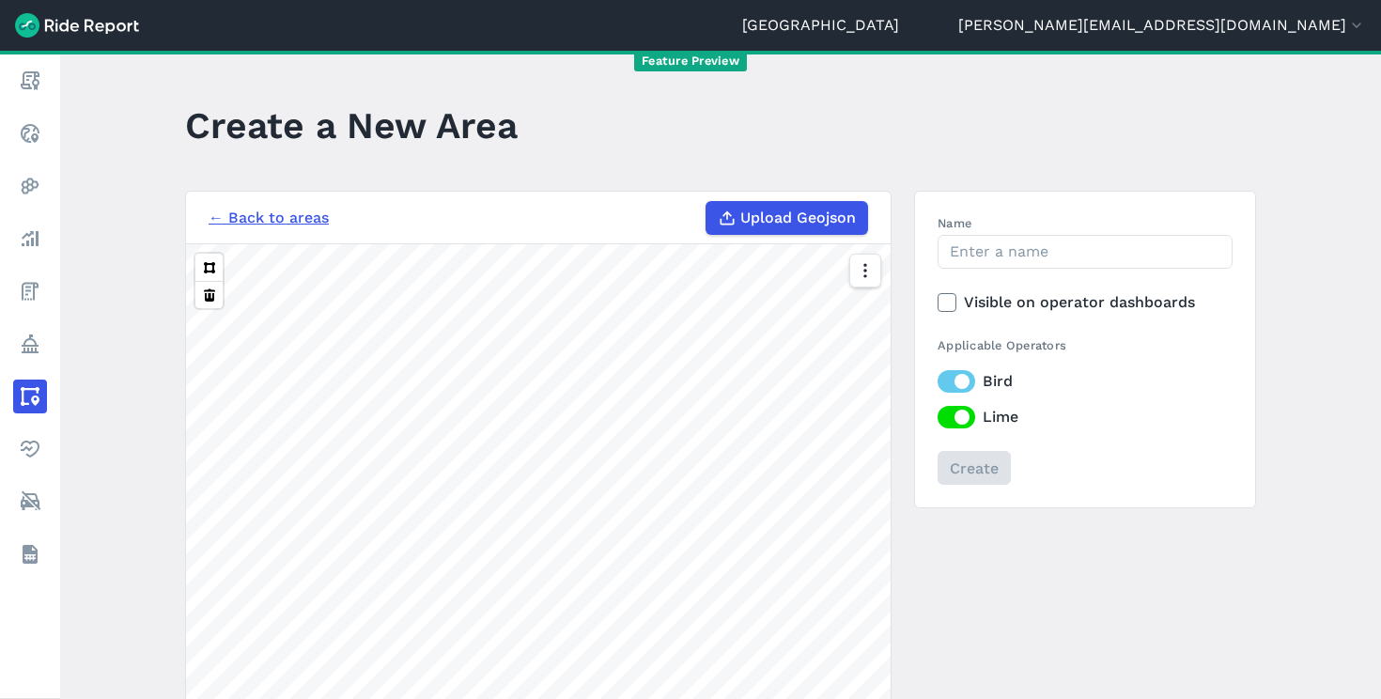
click at [829, 215] on span "Upload Geojson" at bounding box center [798, 218] width 116 height 23
click at [706, 202] on input "Upload Geojson" at bounding box center [705, 201] width 1 height 1
click at [956, 256] on input "Name" at bounding box center [1084, 252] width 295 height 34
click at [762, 223] on span "Upload Geojson" at bounding box center [798, 218] width 116 height 23
click at [706, 202] on input "Upload Geojson" at bounding box center [705, 201] width 1 height 1
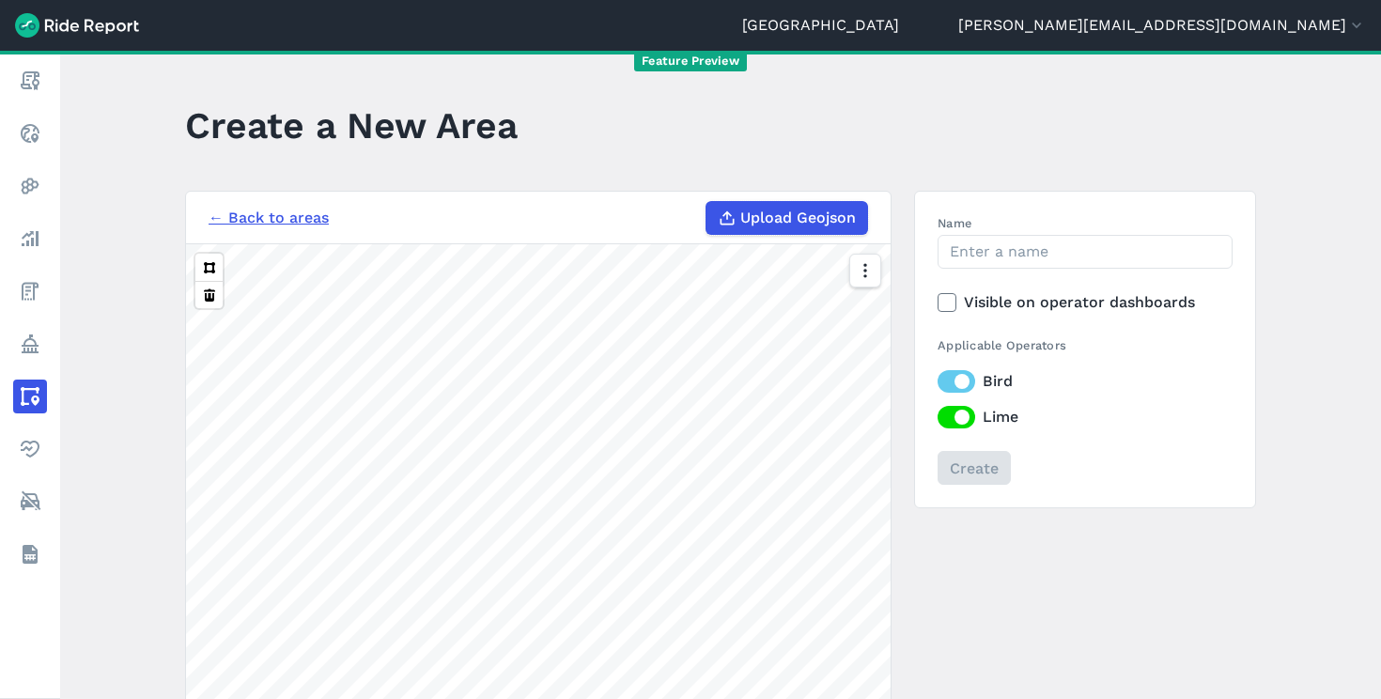
type input "C:\fakepath\Program boundary minus corrals [DATE].geojson"
click at [992, 247] on input "Name" at bounding box center [1084, 252] width 295 height 34
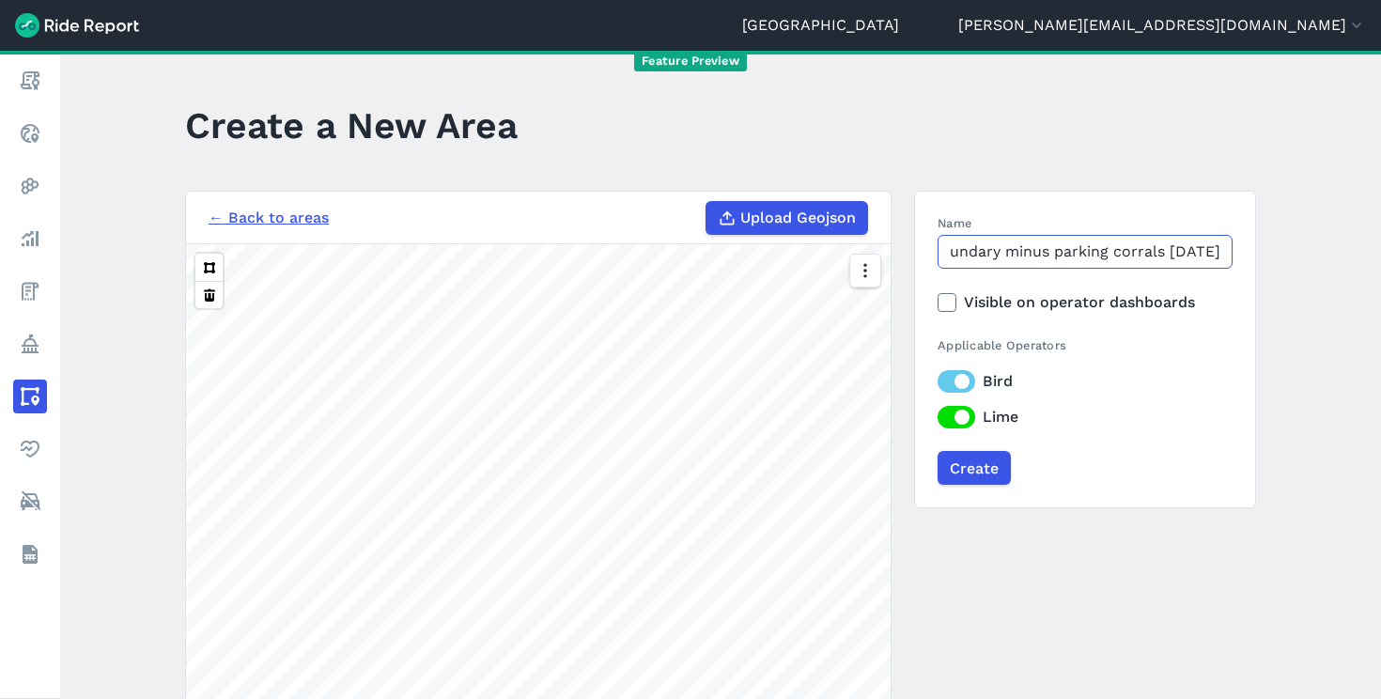
scroll to position [0, 97]
type input "Program boundary minus parking corrals [DATE]"
click at [195, 254] on button at bounding box center [208, 267] width 27 height 27
click at [1101, 302] on label "Visible on operator dashboards" at bounding box center [1084, 302] width 295 height 23
click at [937, 302] on input "Visible on operator dashboards" at bounding box center [937, 297] width 0 height 12
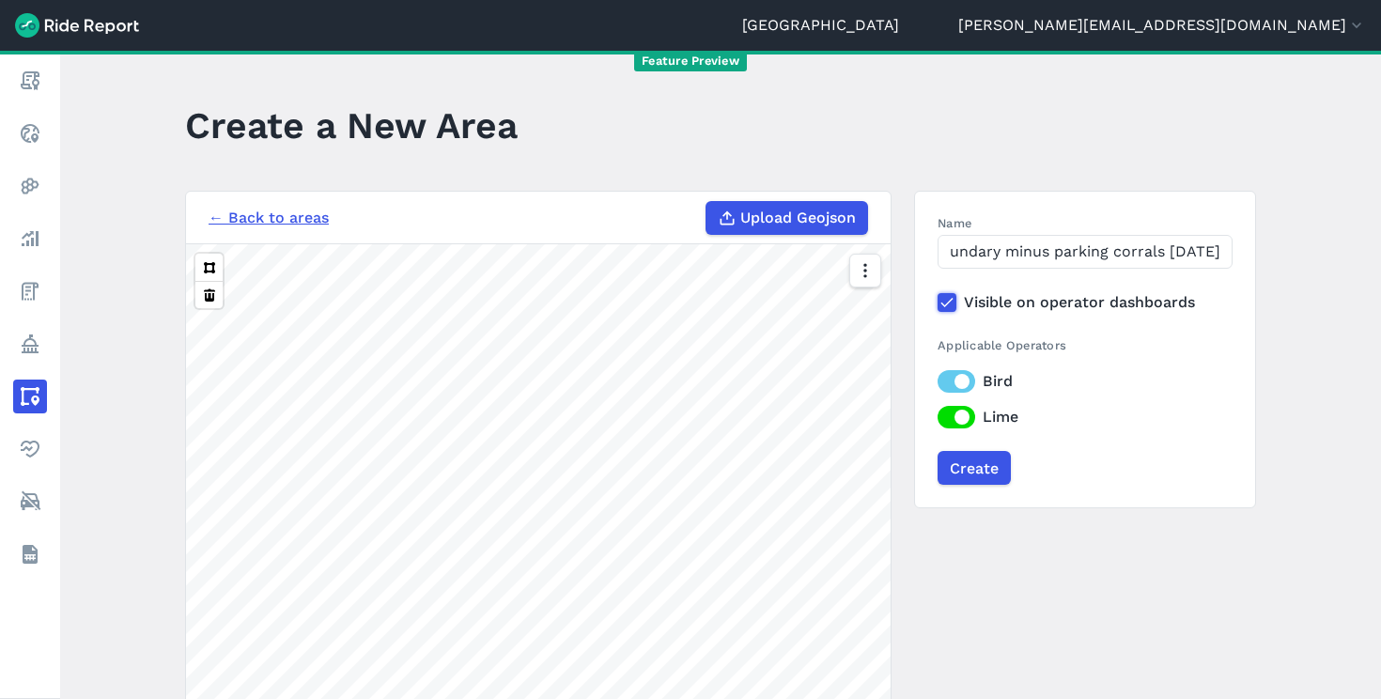
scroll to position [0, 0]
click at [968, 472] on input "Create" at bounding box center [973, 468] width 73 height 34
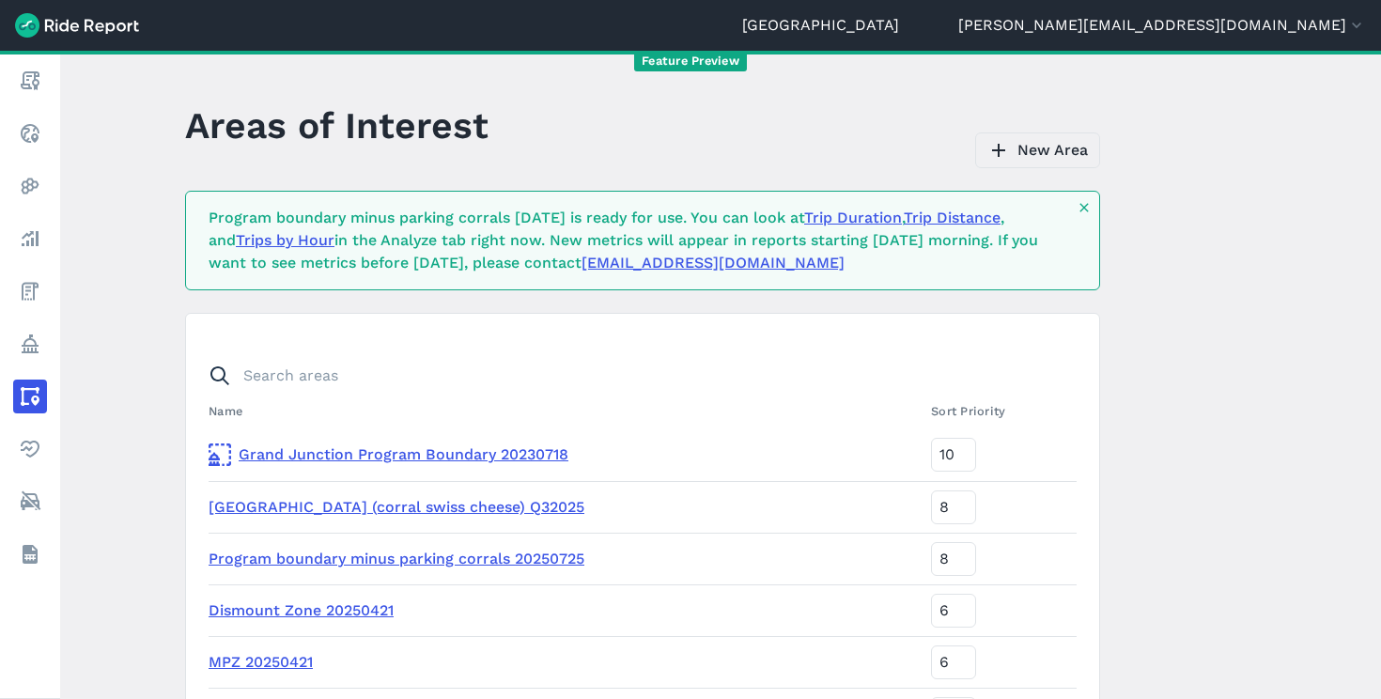
click at [1053, 153] on link "New Area" at bounding box center [1037, 150] width 125 height 36
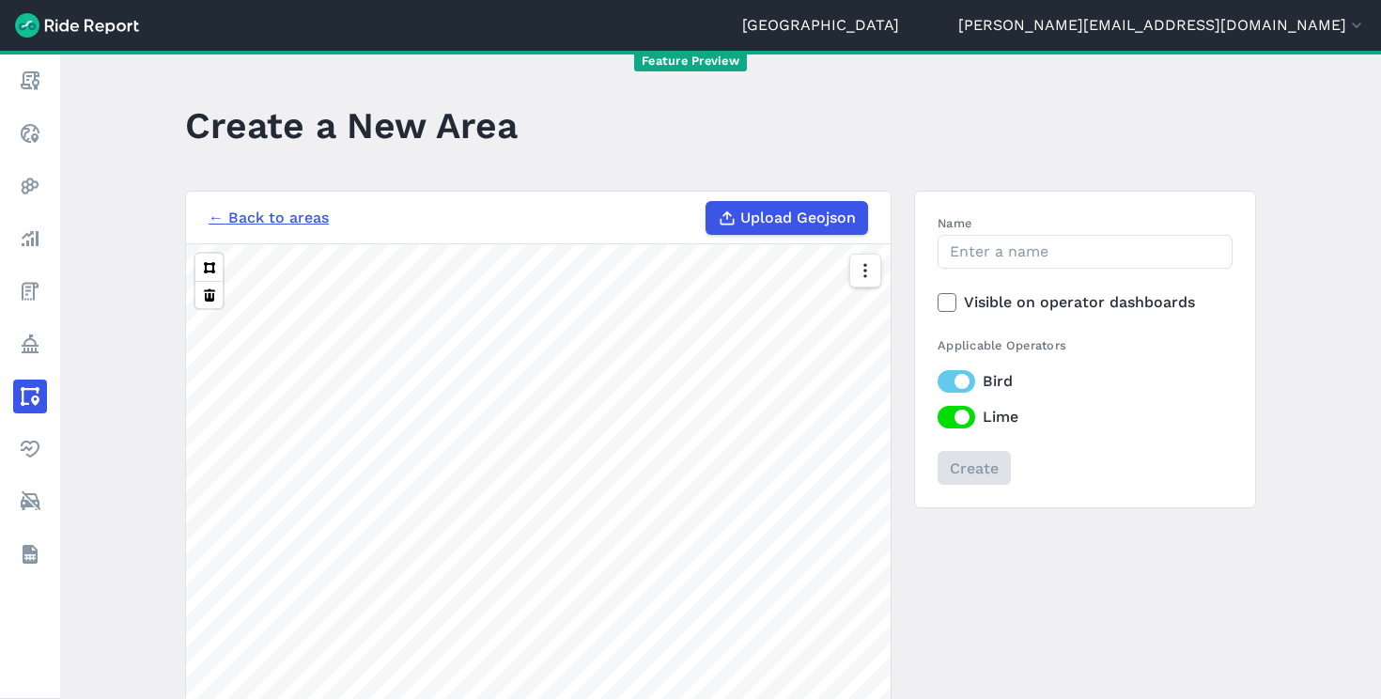
click at [800, 218] on span "Upload Geojson" at bounding box center [798, 218] width 116 height 23
click at [706, 202] on input "Upload Geojson" at bounding box center [705, 201] width 1 height 1
type input "C:\fakepath\MPZ minus corrals (No Parking Zone) [DATE].geojson"
click at [988, 260] on input "Name" at bounding box center [1084, 252] width 295 height 34
type input "MPZ minus corrals (No Parking Zone) [DATE]"
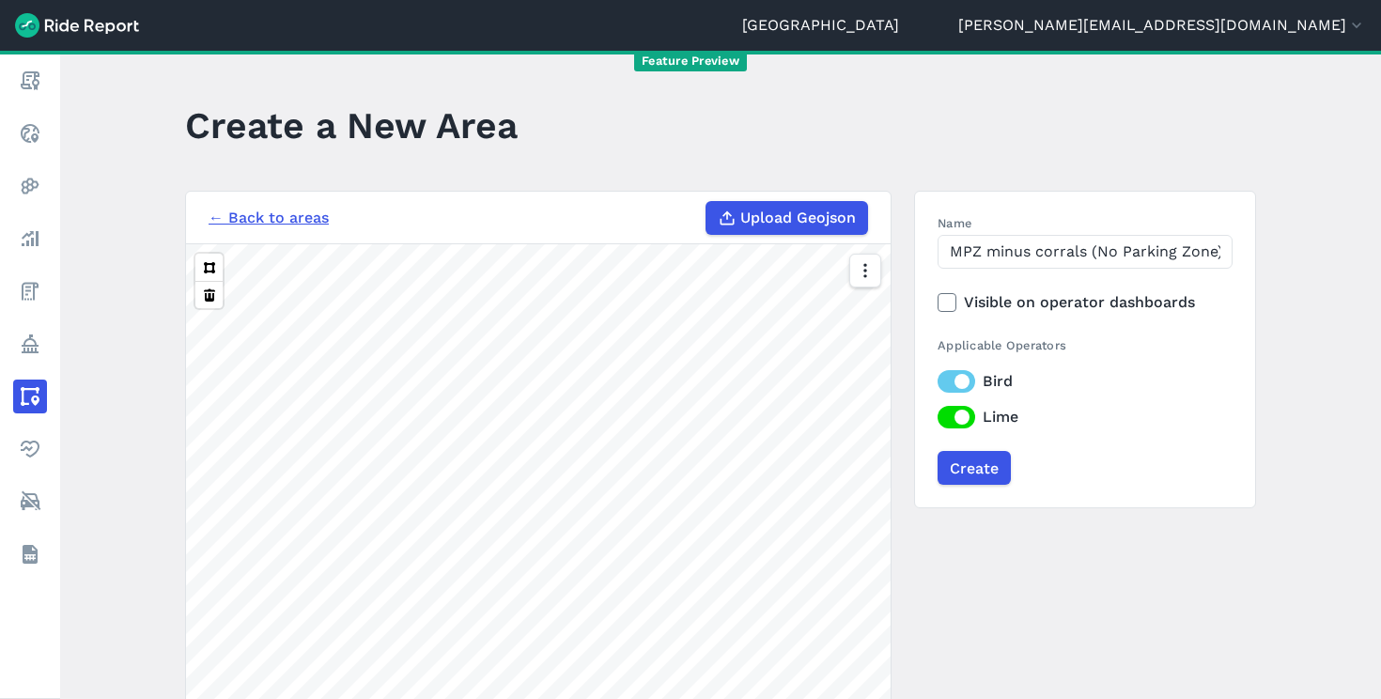
click at [944, 305] on icon at bounding box center [946, 302] width 17 height 19
click at [937, 303] on input "Visible on operator dashboards" at bounding box center [937, 297] width 0 height 12
click at [972, 470] on input "Create" at bounding box center [973, 468] width 73 height 34
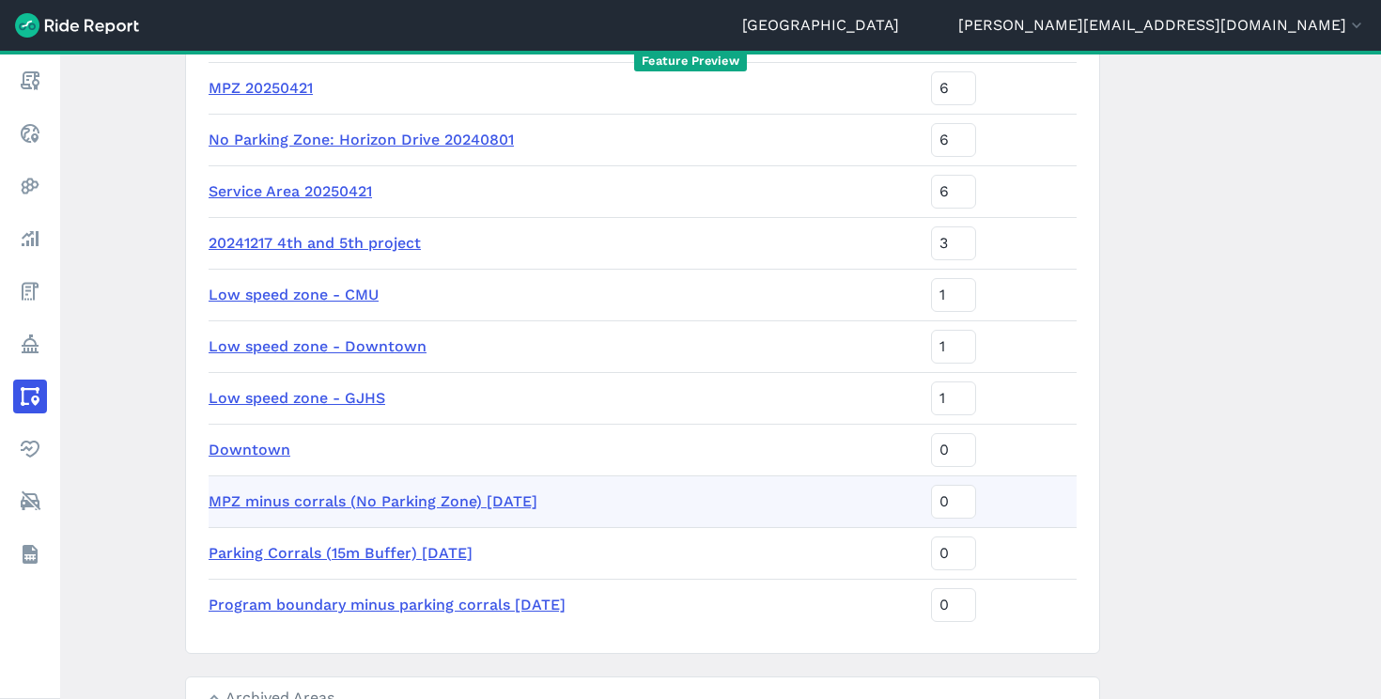
scroll to position [577, 0]
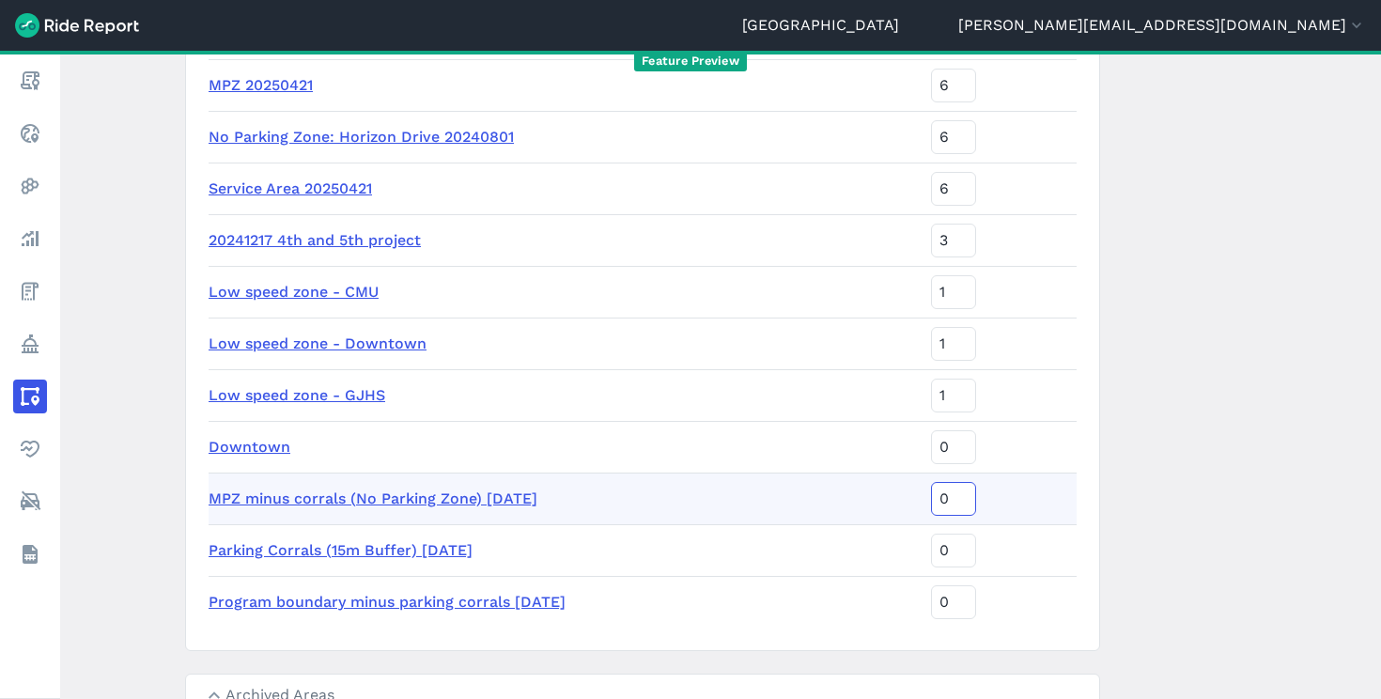
click at [964, 497] on input "0" at bounding box center [953, 499] width 45 height 34
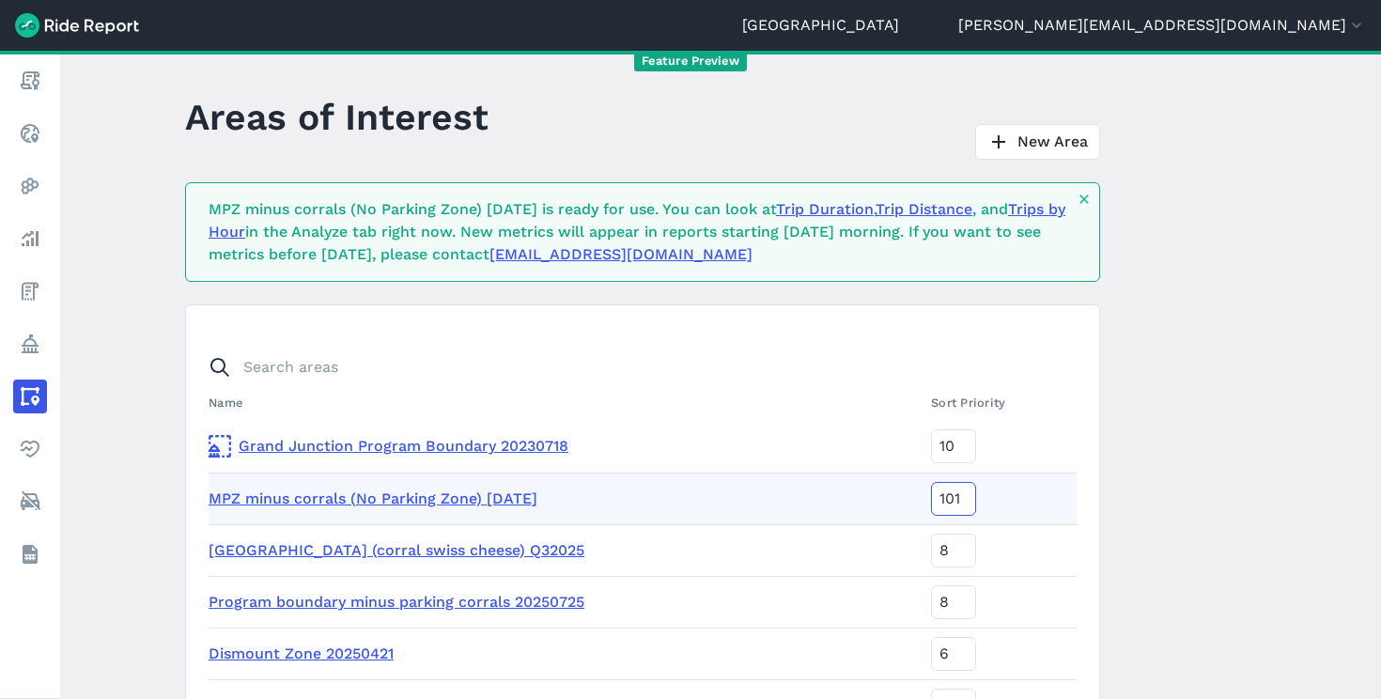
scroll to position [0, 0]
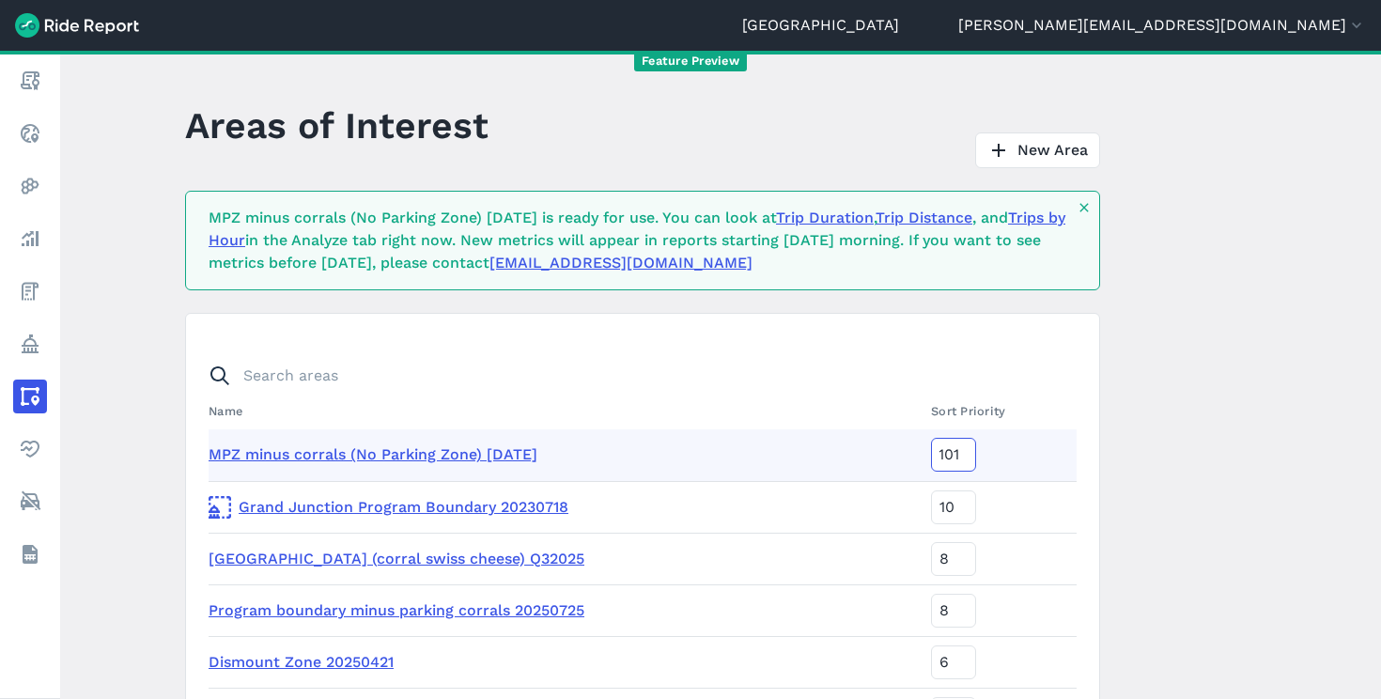
type input "10"
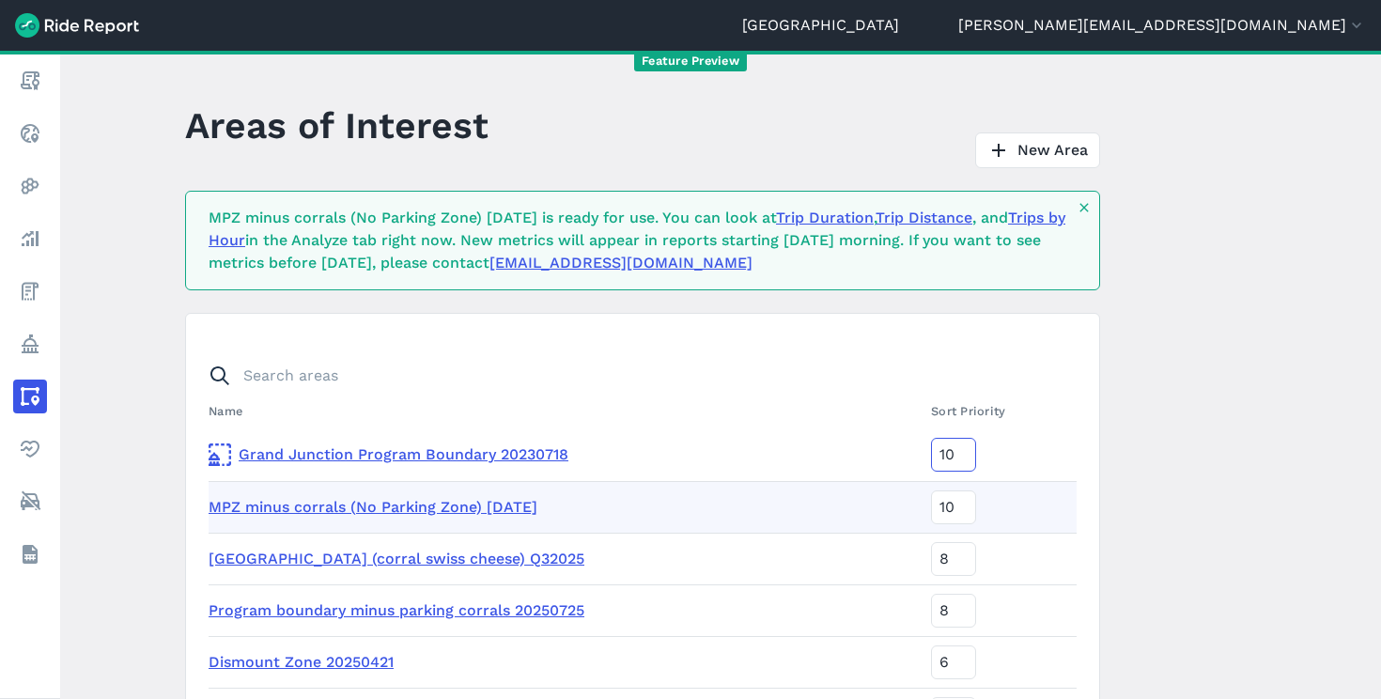
type input "9"
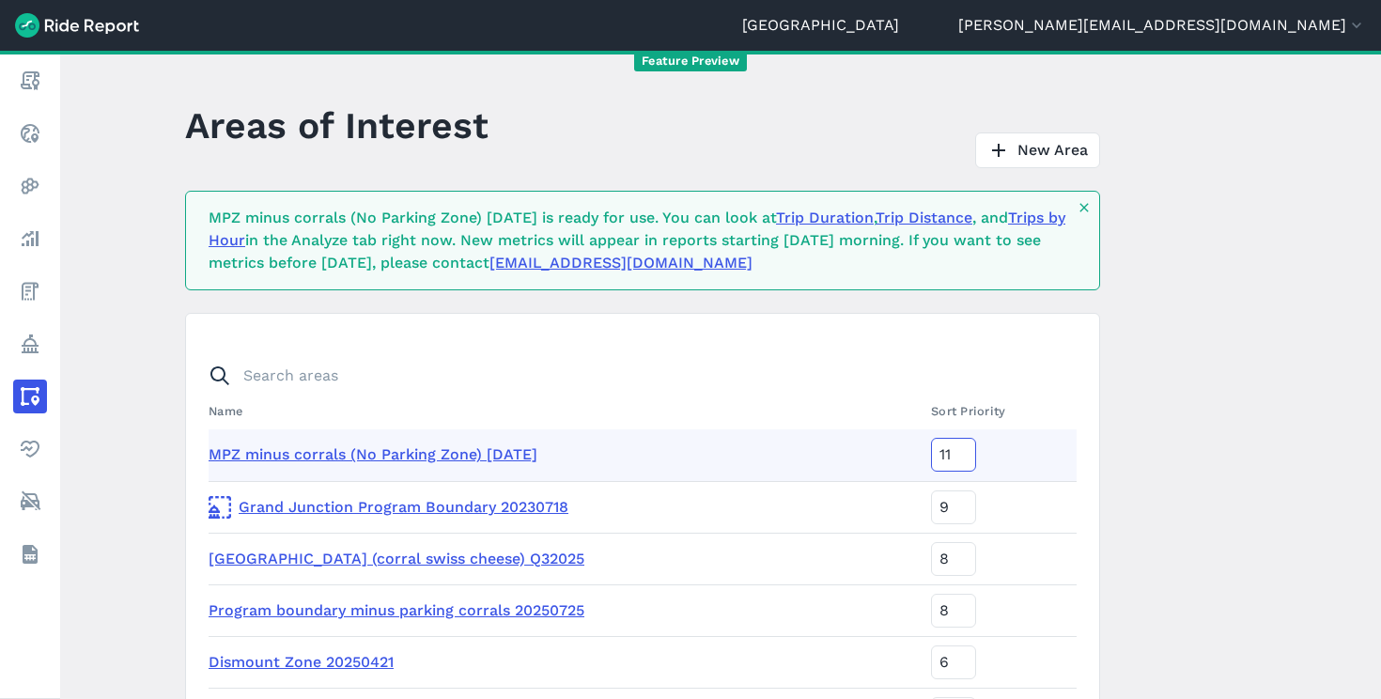
type input "11"
click at [976, 447] on input "11" at bounding box center [953, 455] width 45 height 34
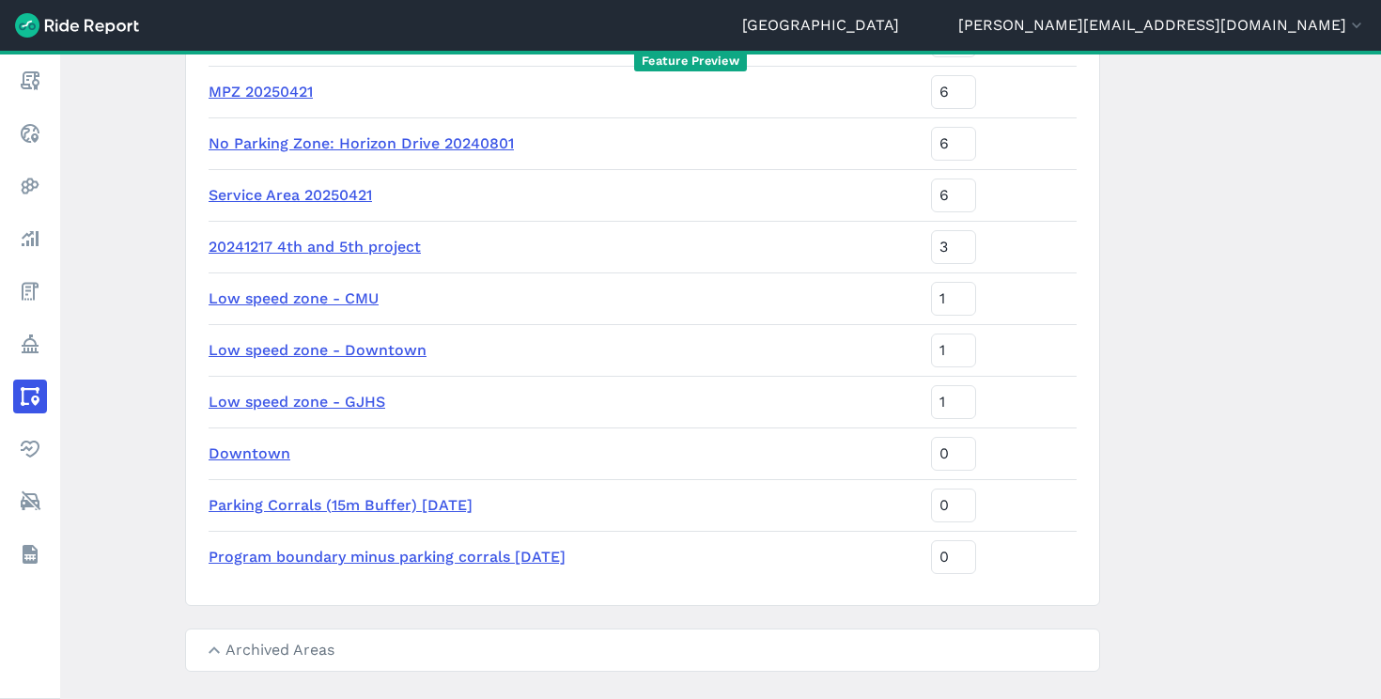
scroll to position [662, 0]
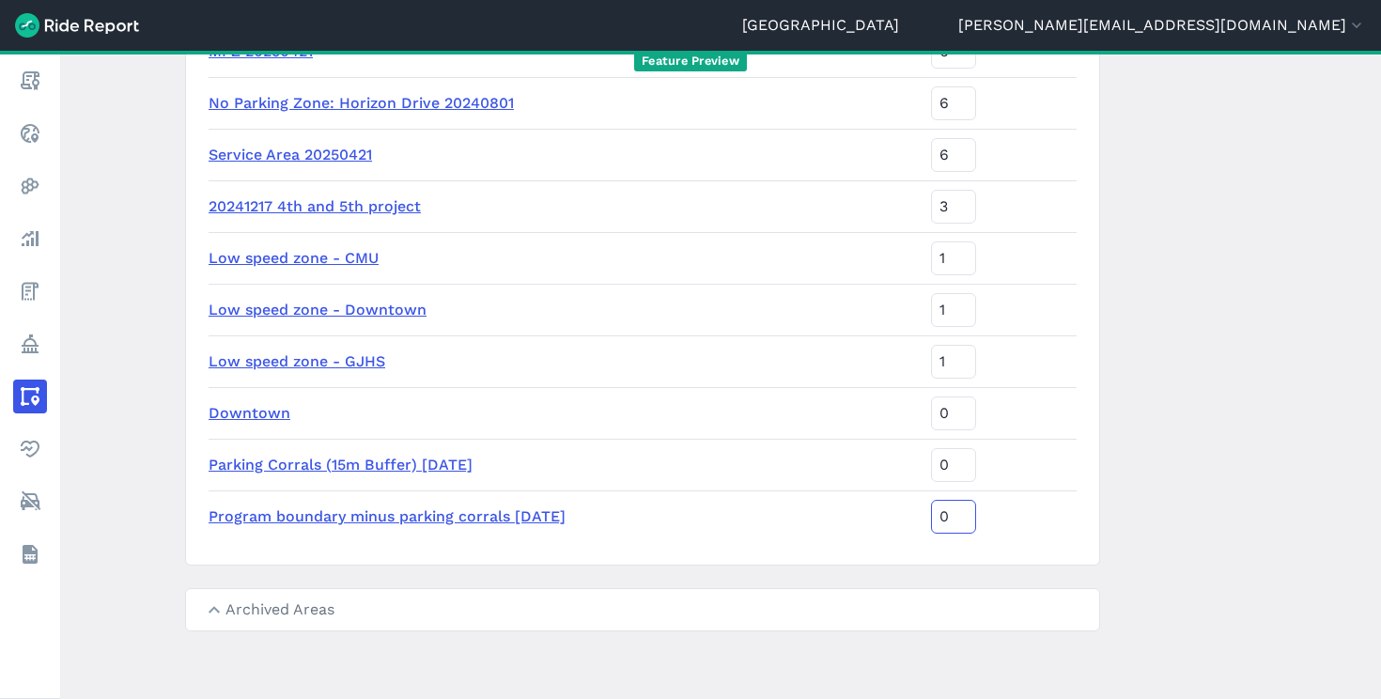
click at [968, 515] on input "0" at bounding box center [953, 517] width 45 height 34
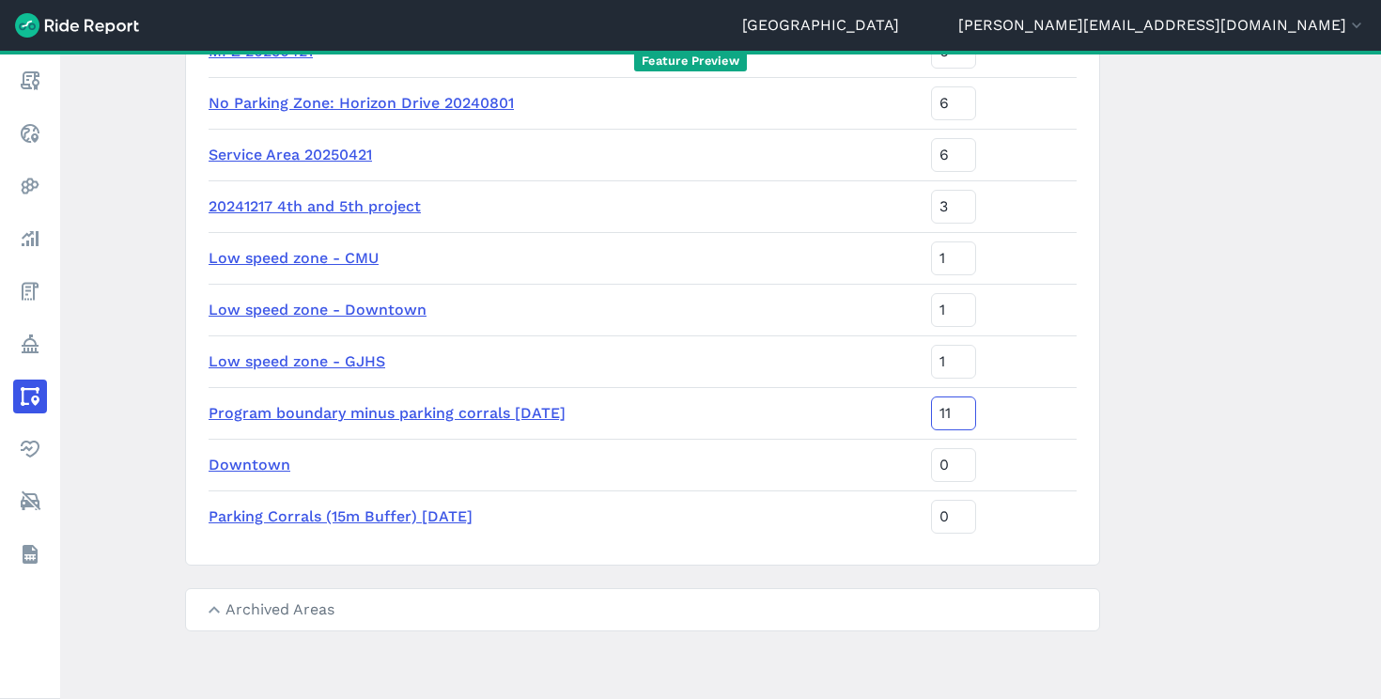
scroll to position [94, 0]
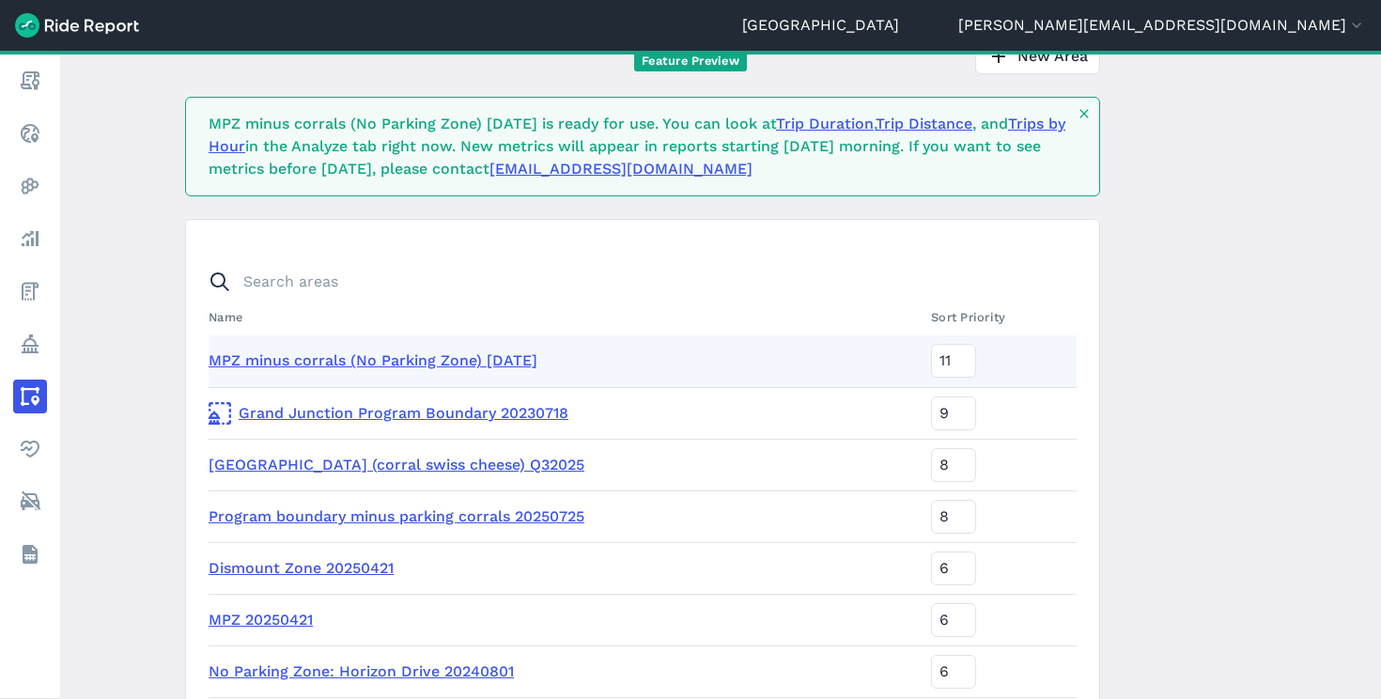
type input "11"
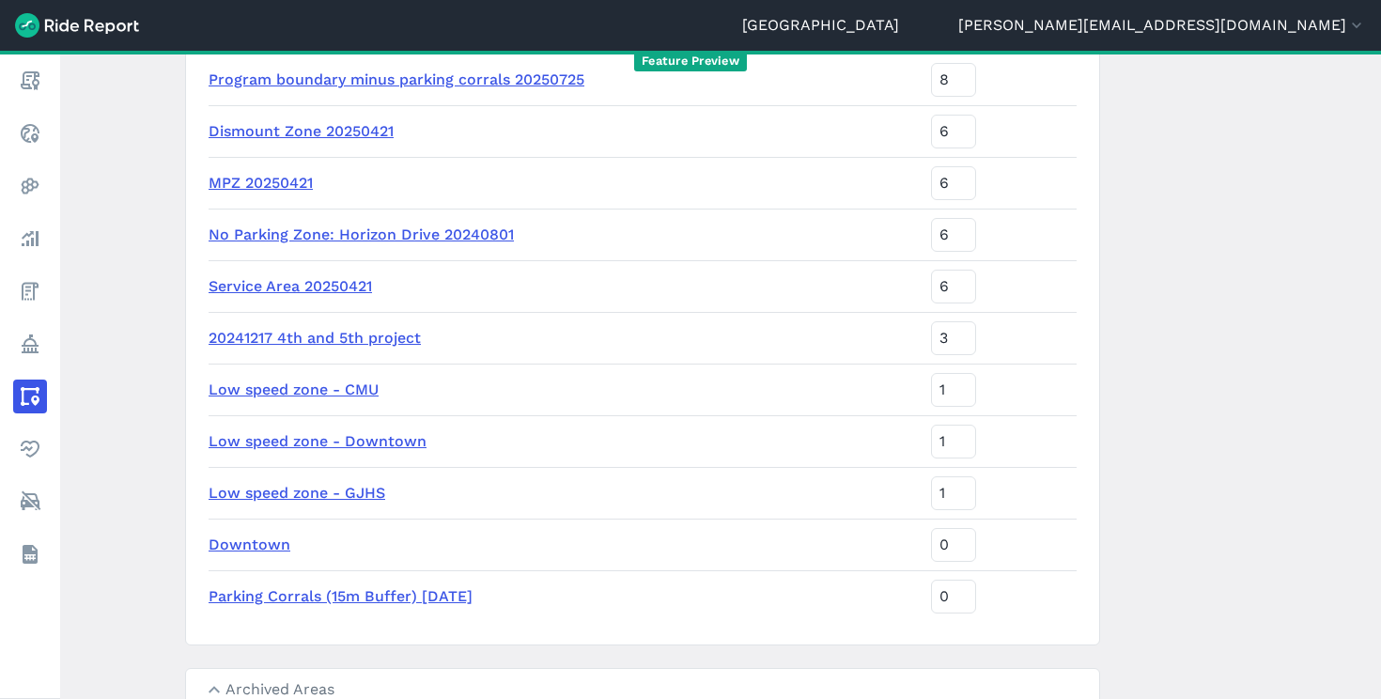
scroll to position [662, 0]
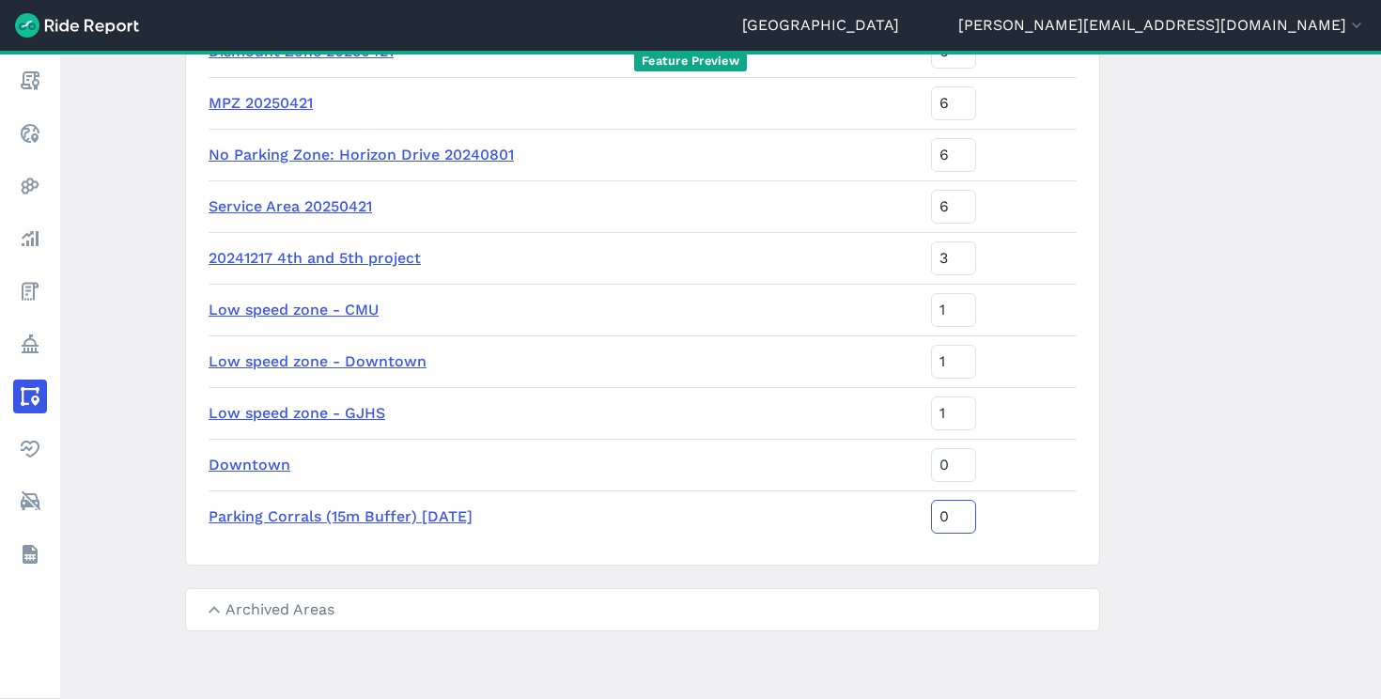
click at [965, 517] on input "0" at bounding box center [953, 517] width 45 height 34
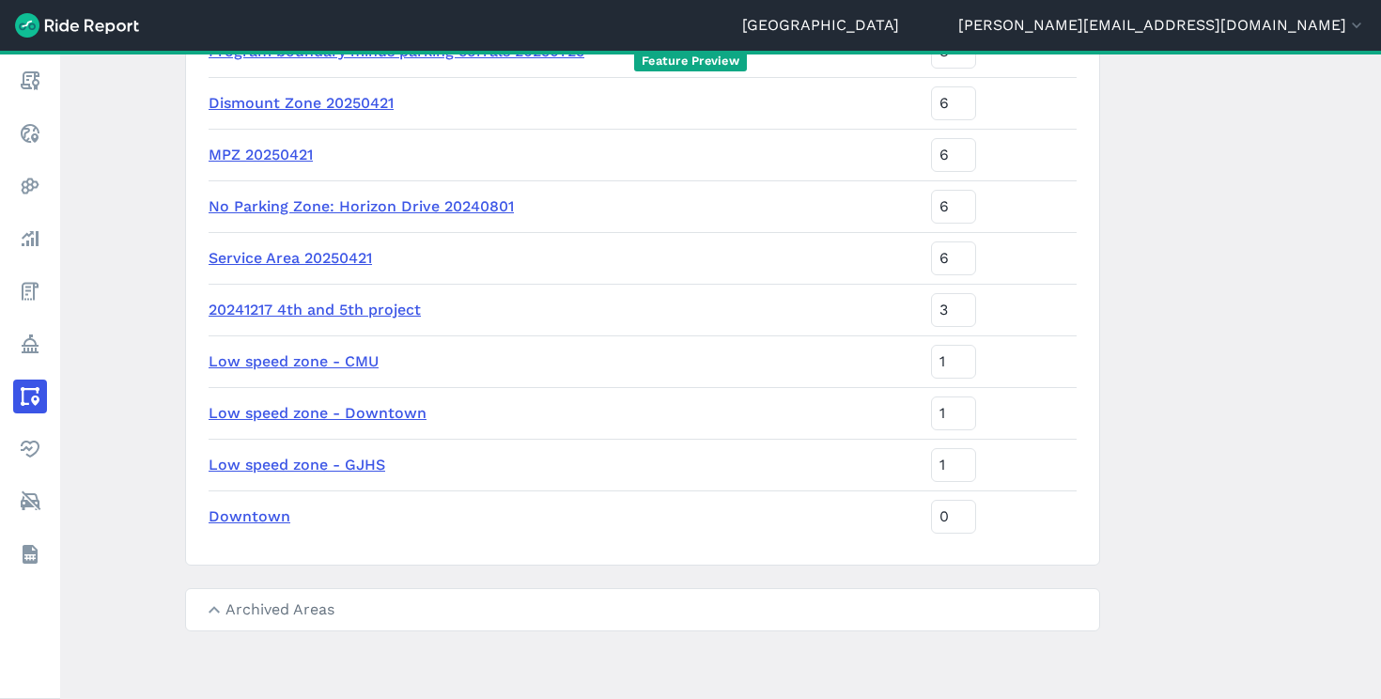
scroll to position [42, 0]
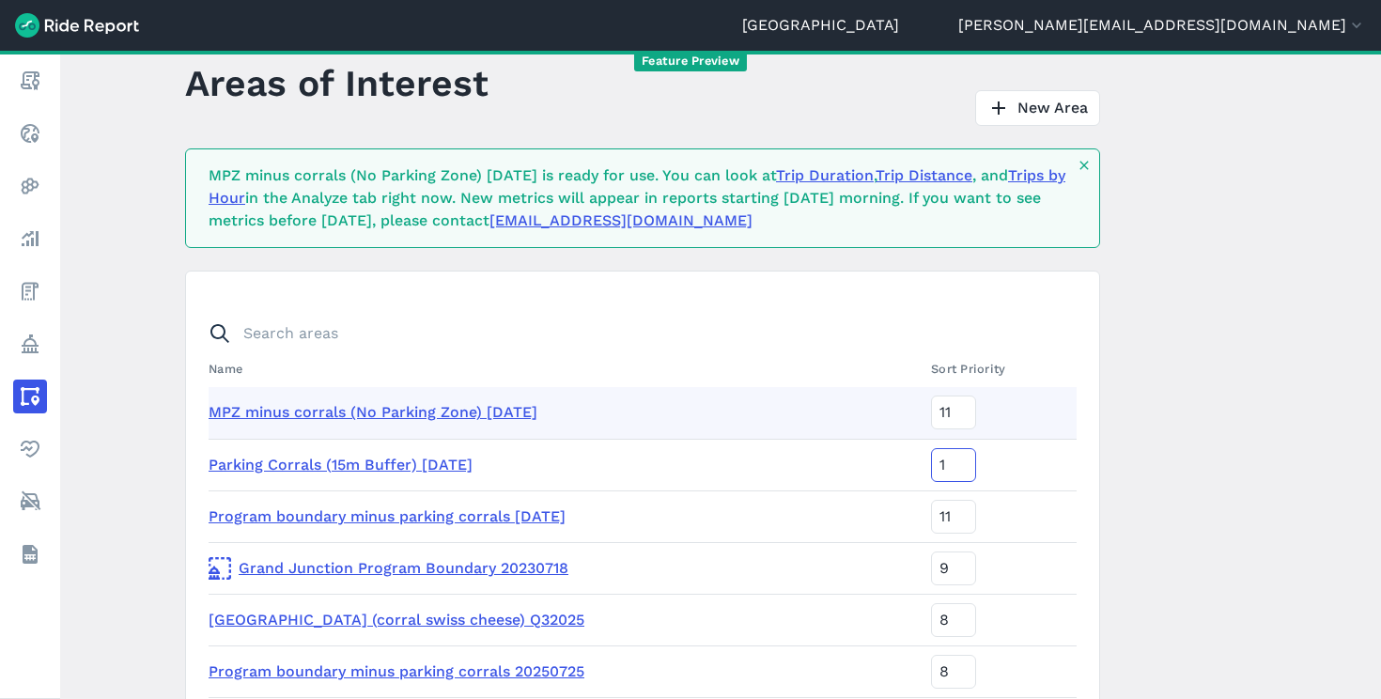
type input "11"
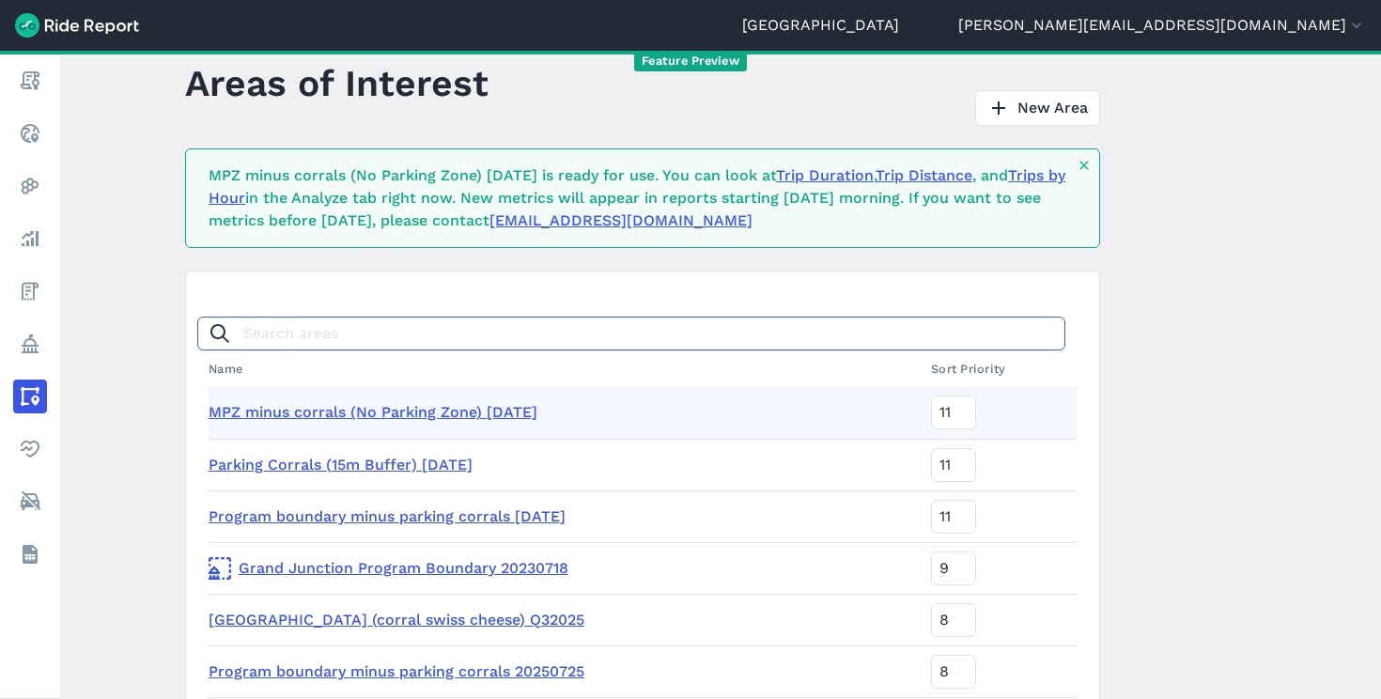
click at [815, 339] on input "Search areas" at bounding box center [631, 334] width 868 height 34
